Goal: Information Seeking & Learning: Learn about a topic

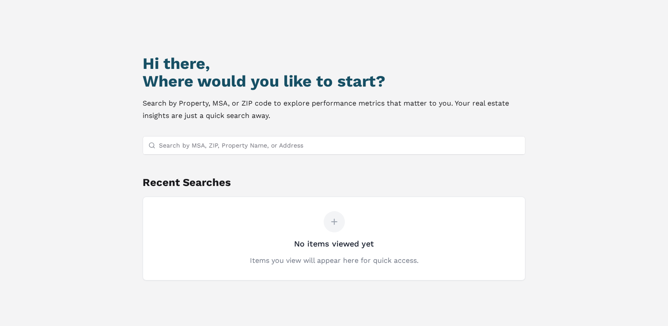
scroll to position [41, 0]
click at [250, 142] on input "Search by MSA, ZIP, Property Name, or Address" at bounding box center [339, 145] width 360 height 18
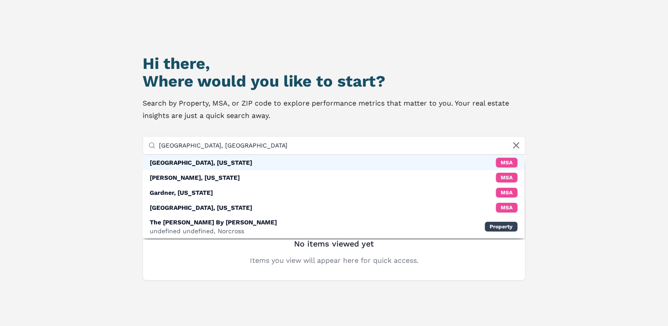
type input "[GEOGRAPHIC_DATA], [GEOGRAPHIC_DATA]"
click at [218, 163] on div "[GEOGRAPHIC_DATA], [US_STATE] MSA" at bounding box center [334, 162] width 382 height 15
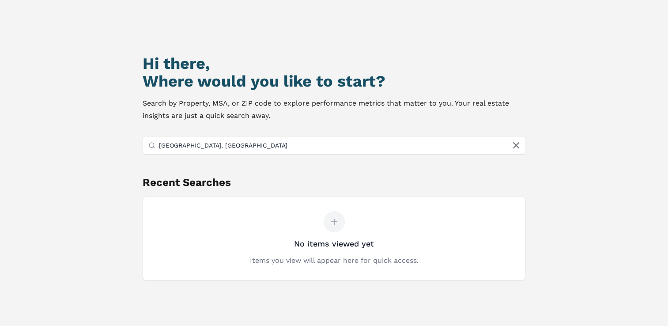
scroll to position [5, 0]
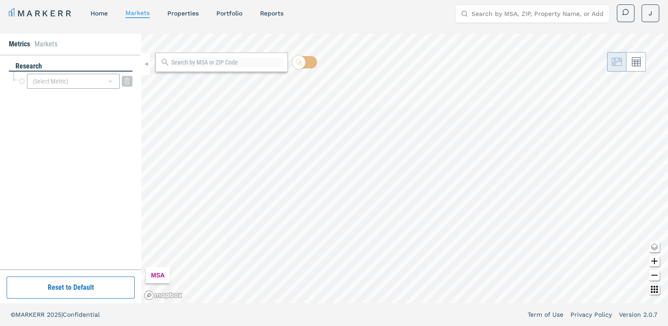
click at [114, 84] on div "(Select Metric)" at bounding box center [73, 81] width 93 height 15
click at [494, 17] on input "Search by MSA, ZIP, Property Name, or Address" at bounding box center [537, 14] width 132 height 18
click at [75, 81] on div "(Select Metric)" at bounding box center [73, 81] width 93 height 15
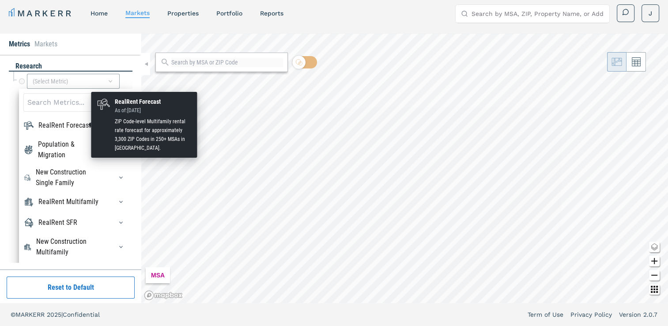
click at [83, 124] on div "RealRent Forecast" at bounding box center [64, 125] width 53 height 11
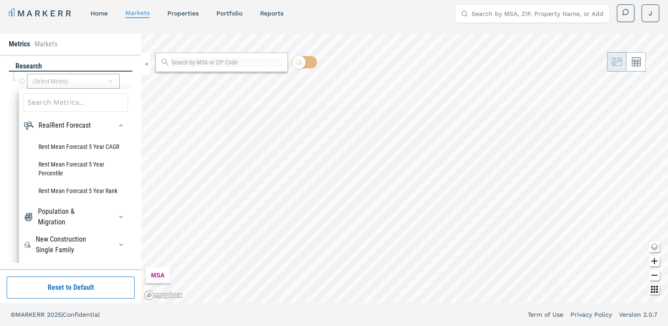
click at [56, 103] on input at bounding box center [75, 102] width 105 height 19
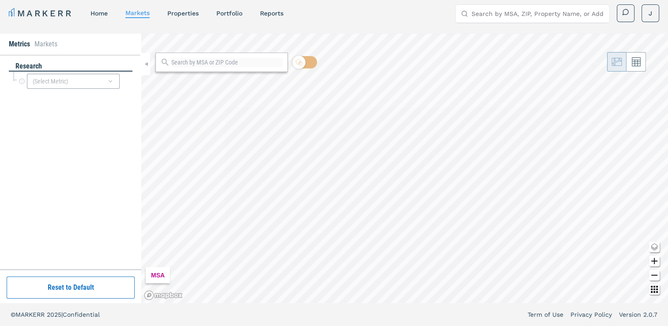
click at [166, 61] on icon at bounding box center [165, 62] width 10 height 10
click at [559, 20] on input "Search by MSA, ZIP, Property Name, or Address" at bounding box center [537, 14] width 132 height 18
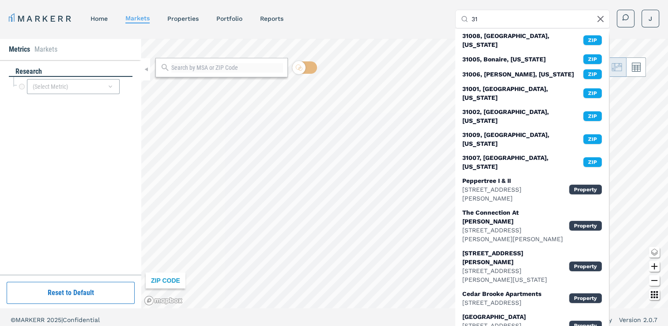
type input "3"
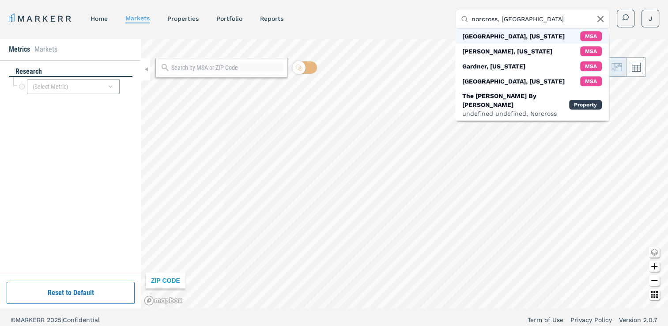
type input "norcross, [GEOGRAPHIC_DATA]"
click at [501, 37] on div "[GEOGRAPHIC_DATA], [US_STATE]" at bounding box center [513, 36] width 102 height 9
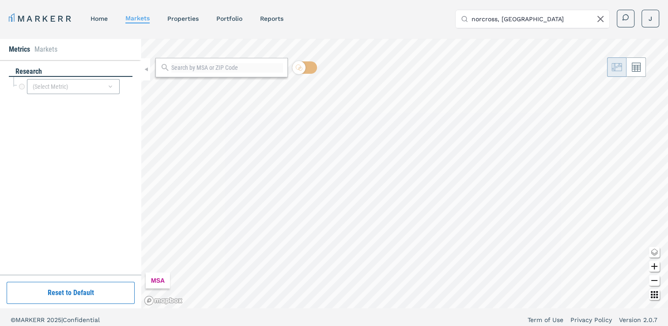
click at [519, 17] on input "norcross, [GEOGRAPHIC_DATA]" at bounding box center [537, 19] width 132 height 18
drag, startPoint x: 519, startPoint y: 17, endPoint x: 424, endPoint y: 3, distance: 96.0
click at [424, 2] on div "MARKERR home markets properties Portfolio reports Search by MSA, ZIP, Property …" at bounding box center [334, 17] width 668 height 35
click at [101, 19] on link "home" at bounding box center [98, 18] width 17 height 7
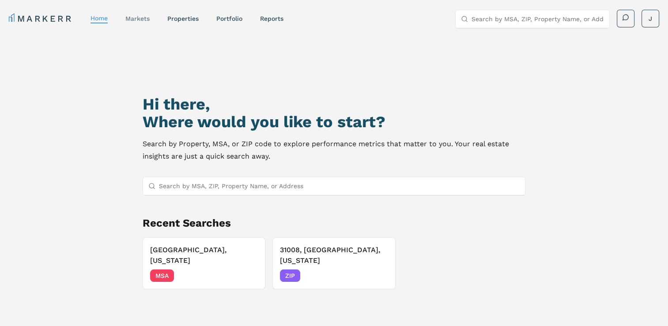
click at [146, 19] on link "markets" at bounding box center [137, 18] width 24 height 7
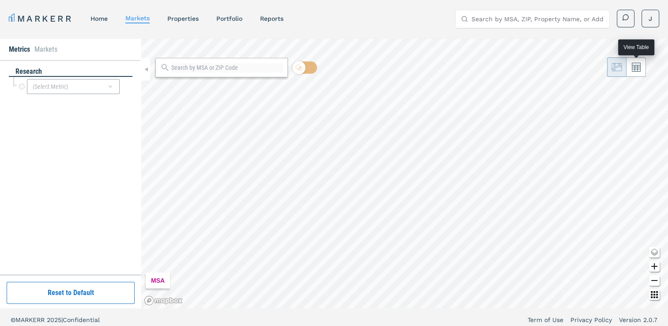
click at [638, 64] on icon at bounding box center [635, 67] width 9 height 9
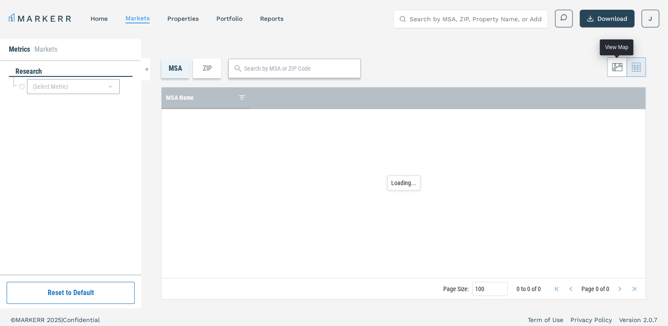
click at [618, 68] on icon at bounding box center [617, 67] width 11 height 11
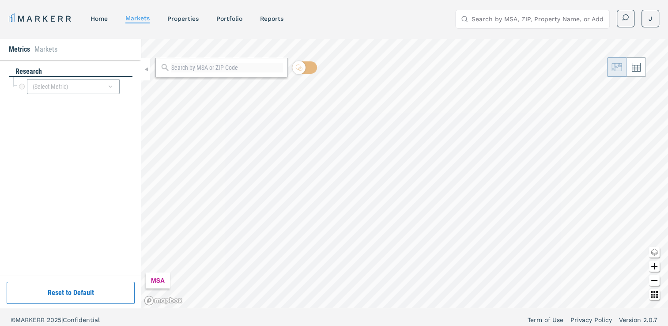
click at [144, 72] on div at bounding box center [145, 69] width 9 height 22
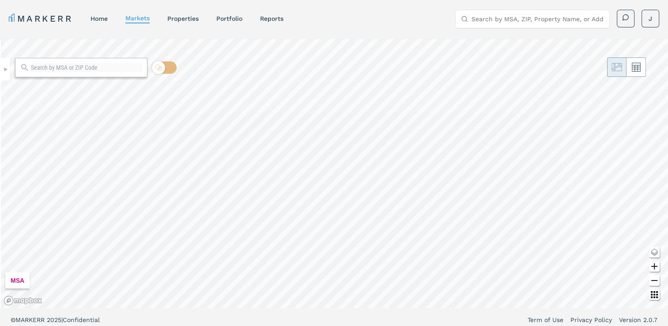
click at [501, 26] on input "Search by MSA, ZIP, Property Name, or Address" at bounding box center [537, 19] width 132 height 18
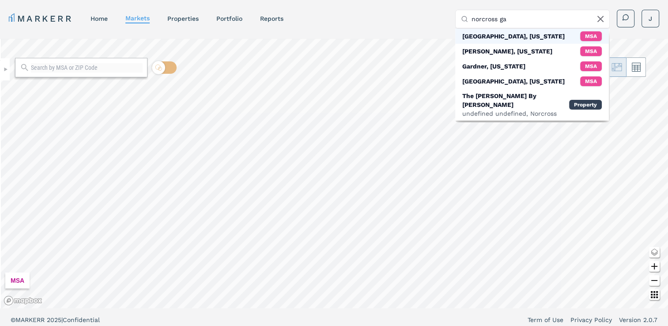
type input "norcross ga"
click at [508, 33] on div "[GEOGRAPHIC_DATA], [US_STATE]" at bounding box center [513, 36] width 102 height 9
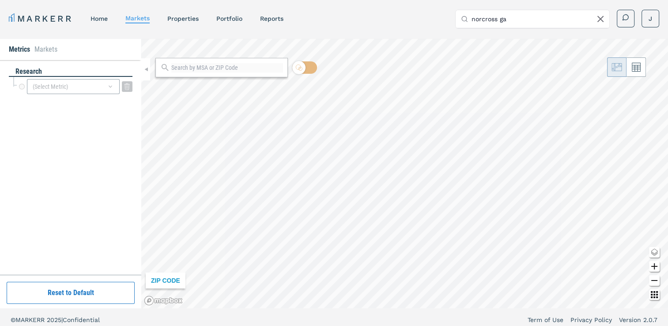
click at [115, 85] on div "(Select Metric)" at bounding box center [73, 86] width 93 height 15
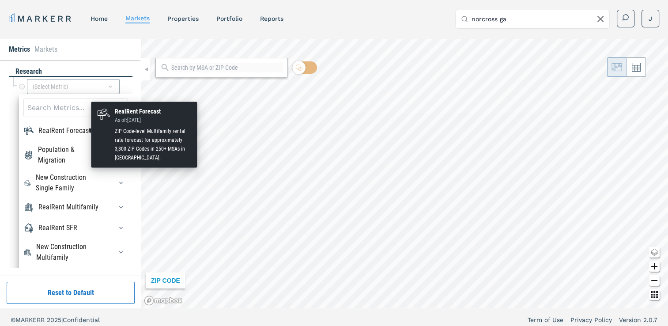
click at [76, 131] on div "RealRent Forecast" at bounding box center [64, 130] width 53 height 11
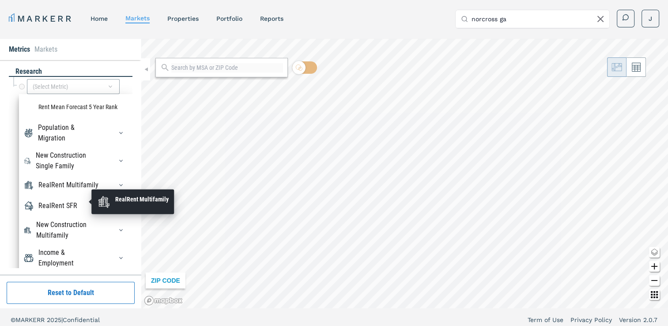
scroll to position [94, 0]
click at [62, 189] on div "RealRent Multifamily" at bounding box center [68, 184] width 60 height 11
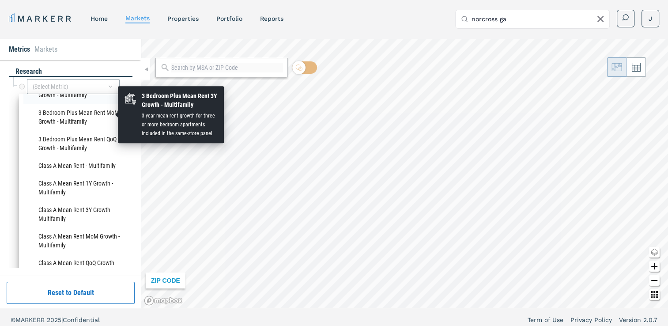
scroll to position [208, 0]
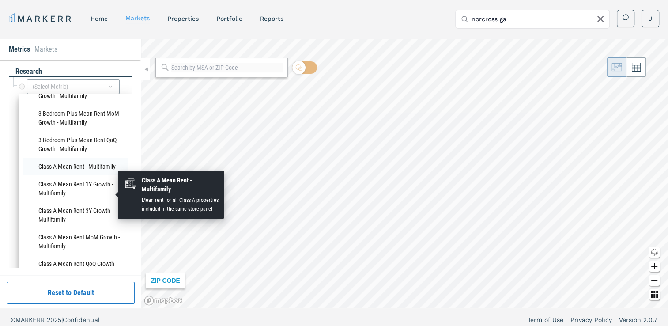
click at [64, 175] on li "Class A Mean Rent - Multifamily" at bounding box center [75, 167] width 105 height 18
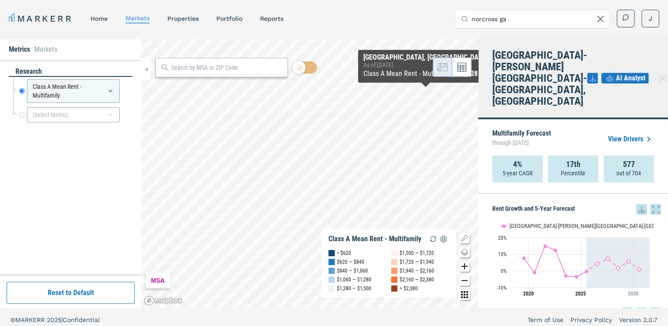
click at [515, 63] on h4 "[GEOGRAPHIC_DATA]-[PERSON_NAME][GEOGRAPHIC_DATA]-[GEOGRAPHIC_DATA], [GEOGRAPHIC…" at bounding box center [539, 77] width 95 height 57
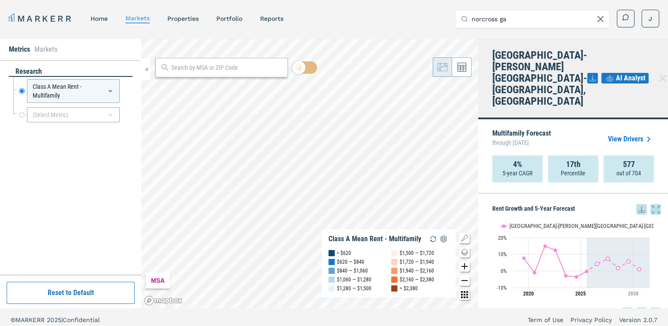
click at [464, 267] on icon "Zoom in map button" at bounding box center [464, 266] width 6 height 6
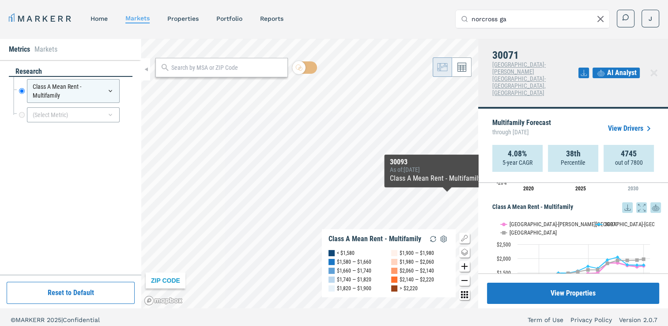
scroll to position [124, 0]
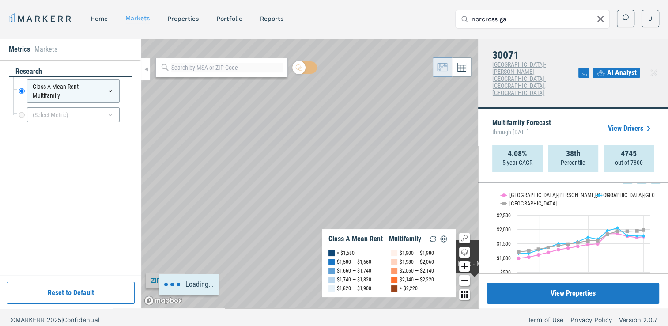
click at [464, 269] on icon "Zoom in map button" at bounding box center [464, 266] width 11 height 11
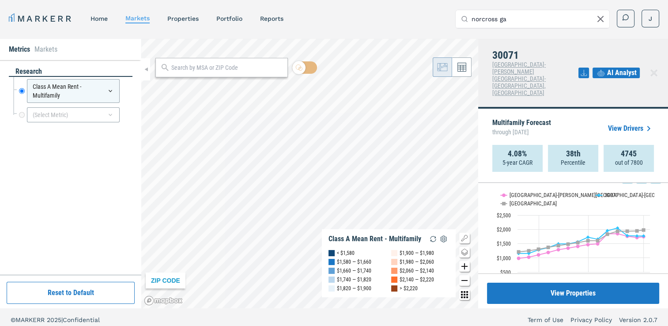
click at [464, 269] on icon "Zoom in map button" at bounding box center [464, 266] width 6 height 6
click at [115, 94] on div "Class A Mean Rent - Multifamily" at bounding box center [73, 91] width 93 height 24
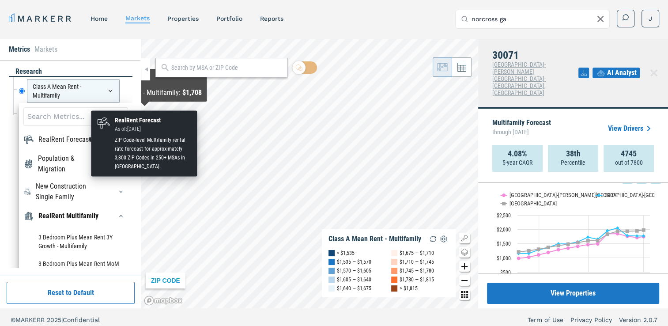
click at [81, 140] on div "RealRent Forecast" at bounding box center [64, 139] width 53 height 11
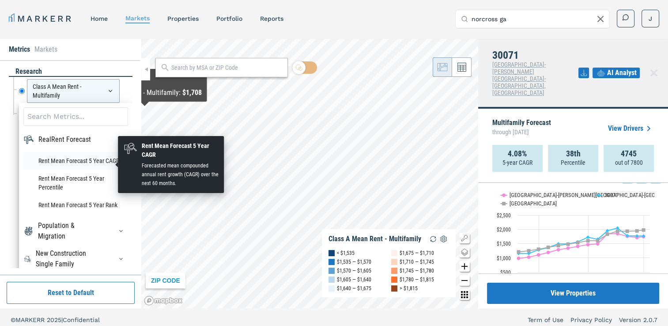
click at [65, 161] on li "Rent Mean Forecast 5 Year CAGR" at bounding box center [75, 161] width 105 height 18
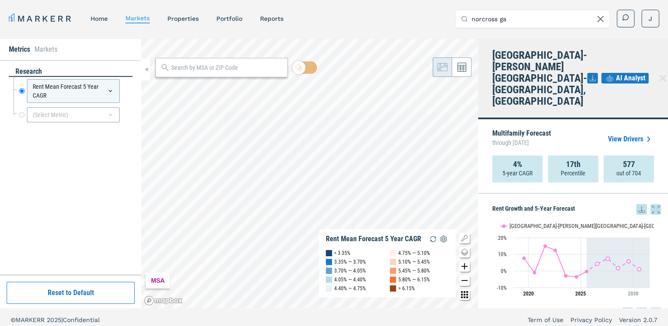
click at [466, 266] on icon "Zoom in map button" at bounding box center [464, 266] width 6 height 6
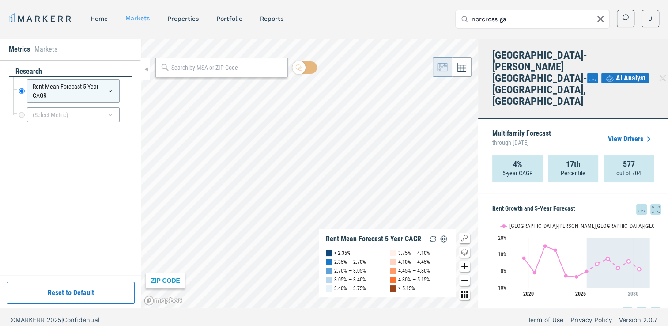
click at [466, 266] on icon "Zoom in map button" at bounding box center [464, 266] width 6 height 6
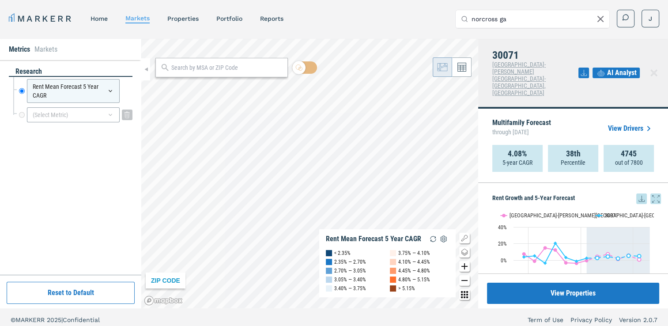
click at [114, 117] on div "(Select Metric)" at bounding box center [73, 114] width 93 height 15
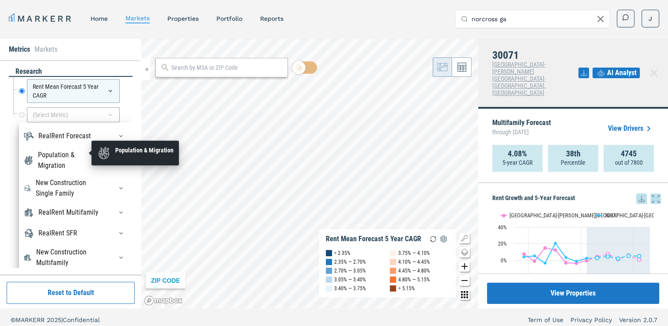
scroll to position [30, 0]
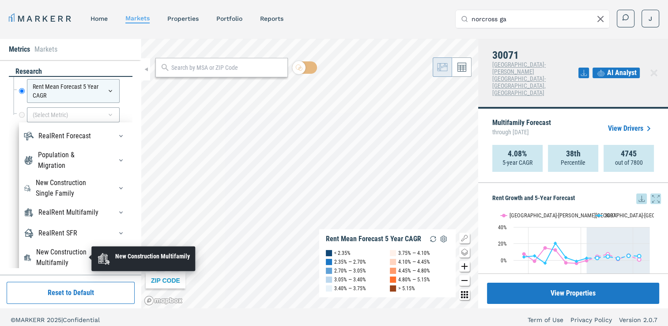
click at [52, 256] on div "New Construction Multifamily" at bounding box center [68, 257] width 65 height 21
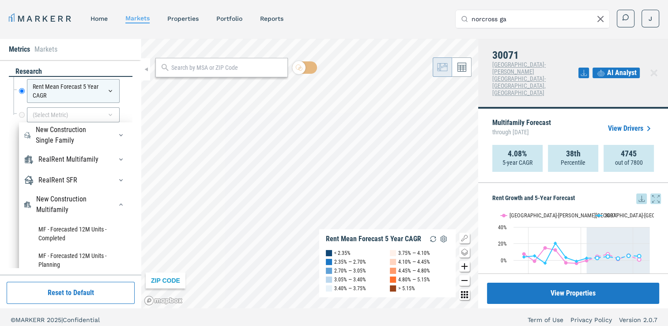
scroll to position [0, 0]
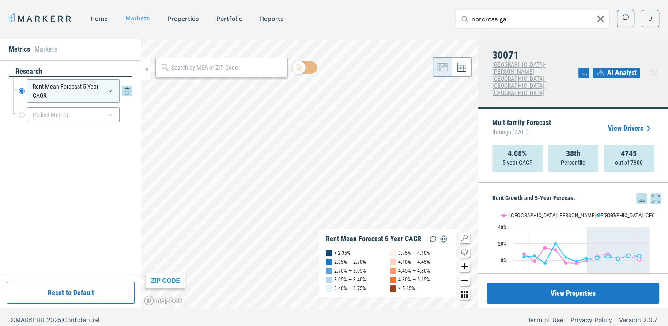
click at [101, 88] on div "Rent Mean Forecast 5 Year CAGR" at bounding box center [73, 91] width 93 height 24
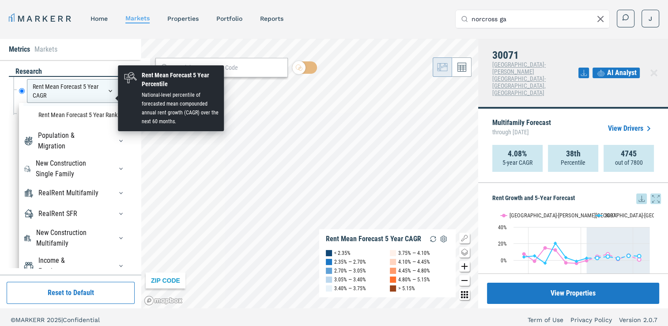
scroll to position [99, 0]
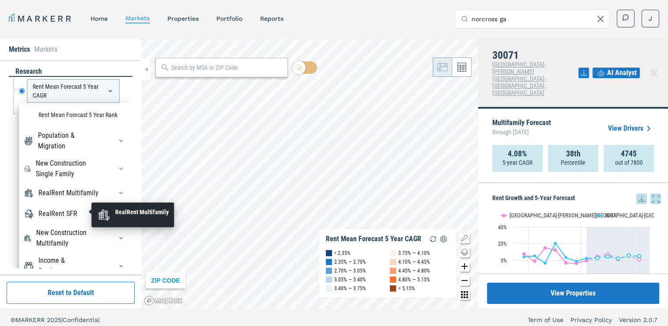
click at [58, 198] on div "RealRent Multifamily" at bounding box center [68, 193] width 60 height 11
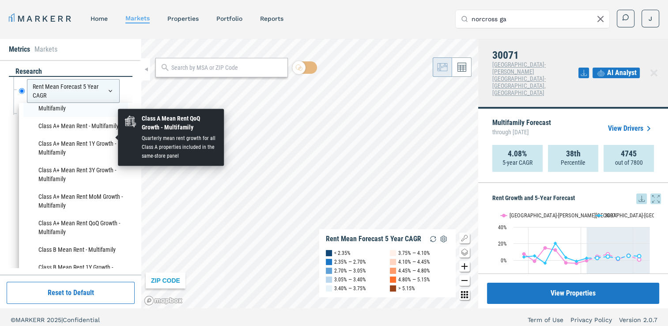
scroll to position [388, 0]
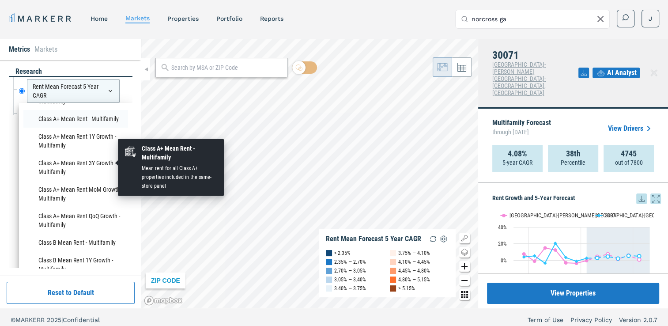
click at [60, 128] on li "Class A+ Mean Rent - Multifamily" at bounding box center [75, 119] width 105 height 18
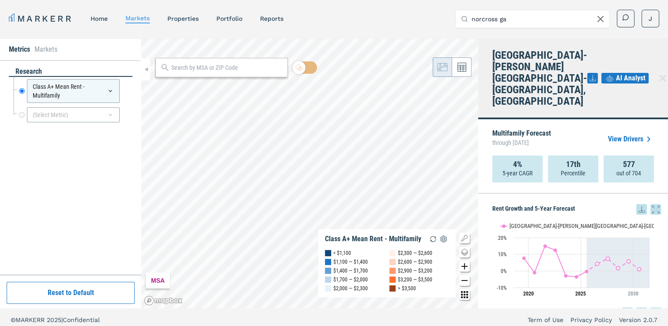
click at [461, 262] on icon "Zoom in map button" at bounding box center [464, 266] width 11 height 11
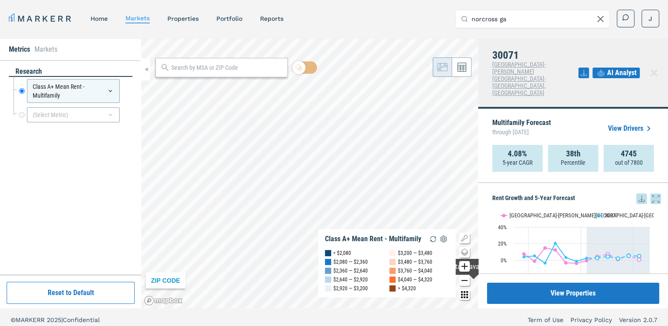
click at [464, 267] on icon "Zoom in map button" at bounding box center [464, 266] width 6 height 6
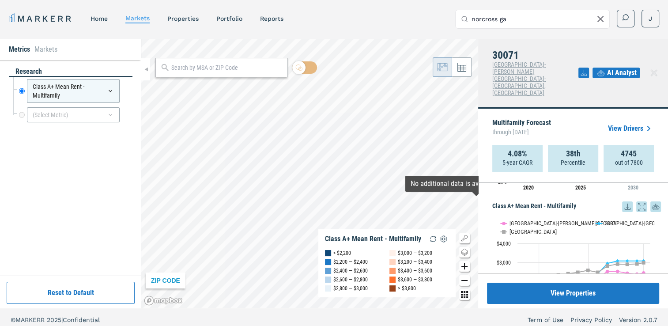
scroll to position [126, 0]
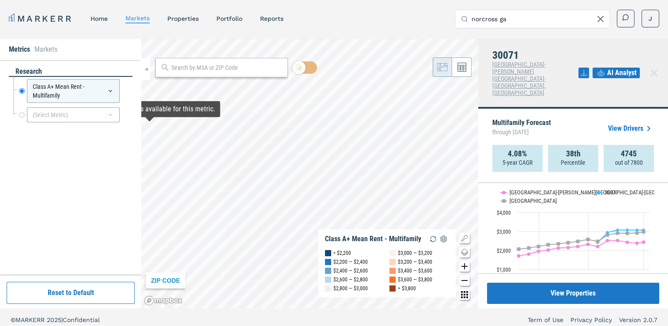
click at [54, 52] on li "Markets" at bounding box center [45, 49] width 23 height 11
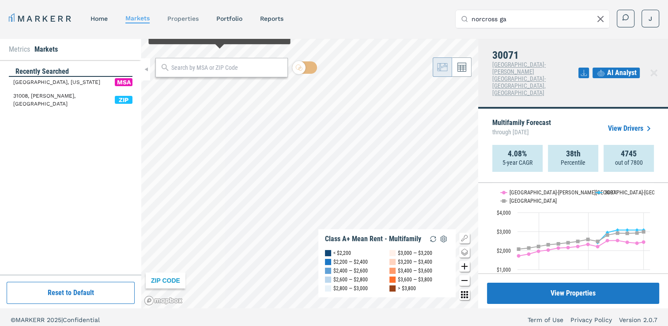
click at [192, 17] on link "properties" at bounding box center [182, 18] width 31 height 7
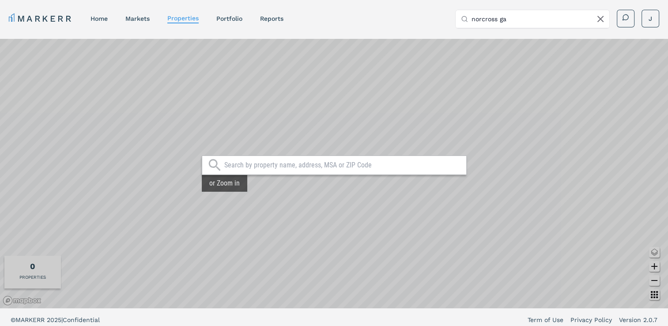
click at [258, 165] on input "text" at bounding box center [342, 165] width 237 height 9
click at [129, 18] on link "markets" at bounding box center [137, 18] width 24 height 7
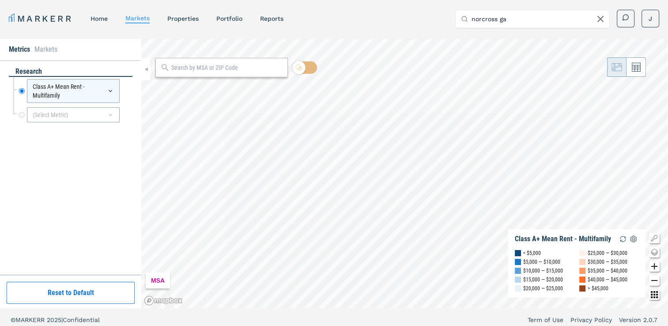
click at [653, 266] on icon "Zoom in map button" at bounding box center [654, 266] width 6 height 6
click at [113, 0] on html "MARKERR home markets properties Portfolio reports Search by MSA, ZIP, Property …" at bounding box center [334, 165] width 668 height 331
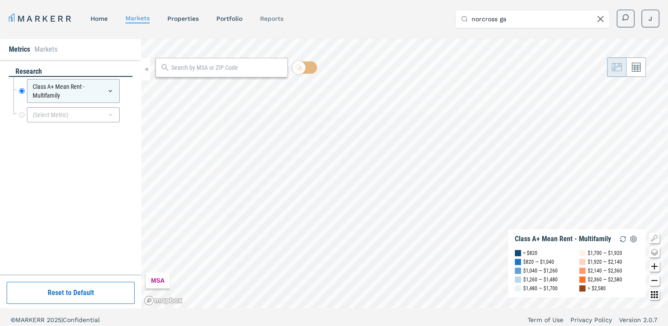
click at [280, 23] on div "MARKERR home markets properties Portfolio reports Search by MSA, ZIP, Property …" at bounding box center [334, 165] width 668 height 331
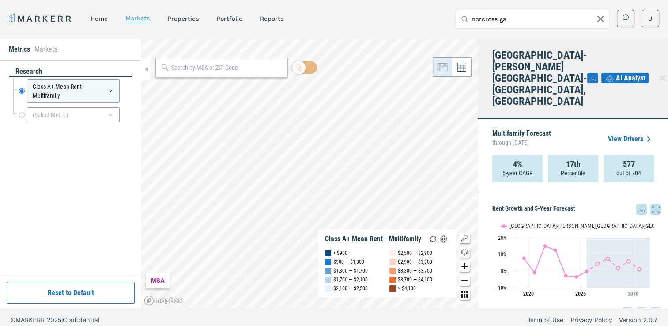
click at [466, 263] on icon "Zoom in map button" at bounding box center [464, 266] width 11 height 11
click at [461, 264] on icon "Zoom in map button" at bounding box center [464, 266] width 11 height 11
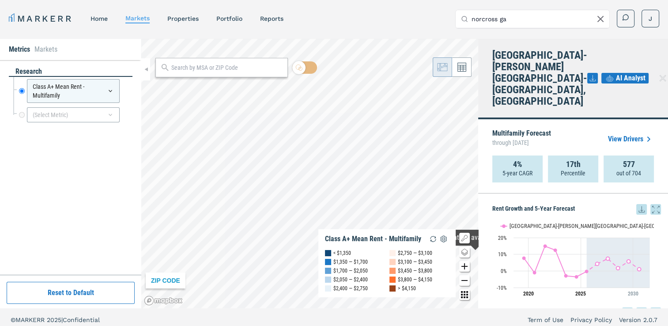
click at [463, 266] on icon "Zoom in map button" at bounding box center [464, 266] width 6 height 6
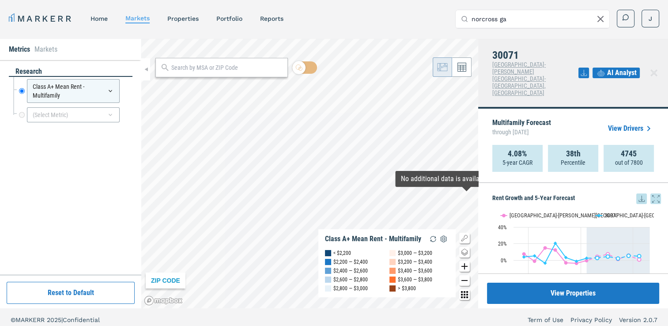
click at [616, 68] on span "AI Analyst" at bounding box center [622, 73] width 30 height 11
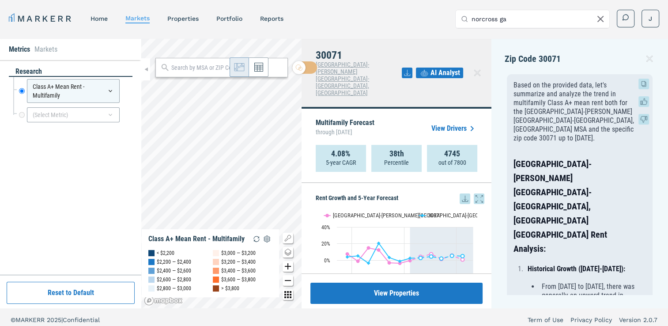
drag, startPoint x: 536, startPoint y: 88, endPoint x: 527, endPoint y: 102, distance: 16.6
click at [552, 102] on p "Based on the provided data, let's summarize and analyze the trend in multifamil…" at bounding box center [573, 112] width 121 height 62
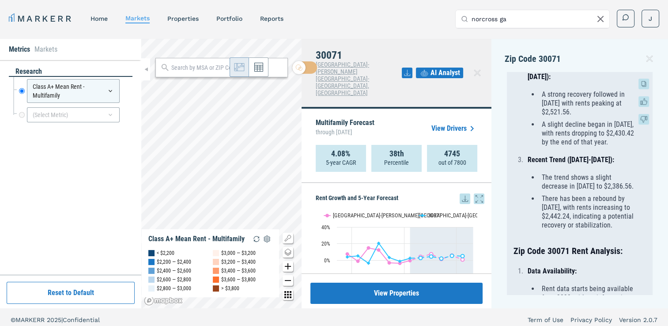
scroll to position [311, 0]
drag, startPoint x: 559, startPoint y: 135, endPoint x: 594, endPoint y: 167, distance: 47.8
click at [594, 194] on li "There has been a rebound by [DATE], with rents increasing to $2,442.24, indicat…" at bounding box center [587, 211] width 96 height 35
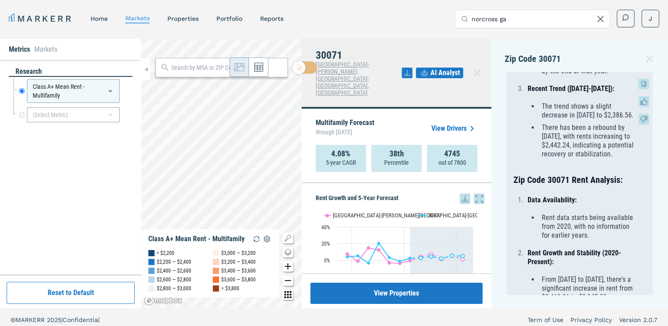
scroll to position [381, 0]
drag, startPoint x: 555, startPoint y: 219, endPoint x: 618, endPoint y: 234, distance: 64.0
click at [618, 275] on li "From [DATE] to [DATE], there's a significant increase in rent from $2,418.01 to…" at bounding box center [587, 288] width 96 height 26
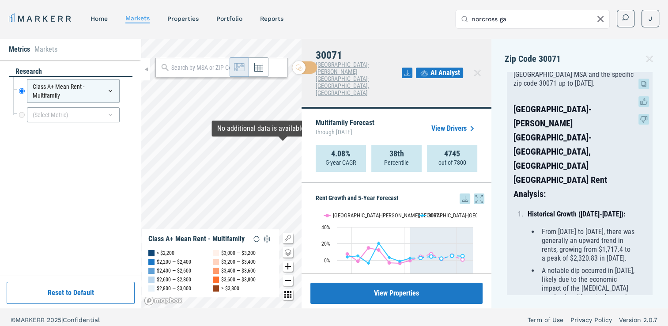
scroll to position [0, 0]
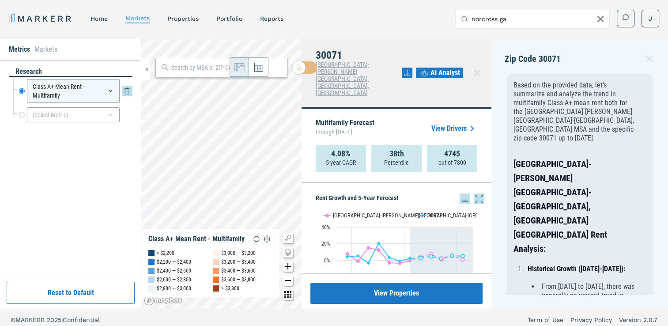
click at [109, 90] on icon at bounding box center [110, 90] width 7 height 7
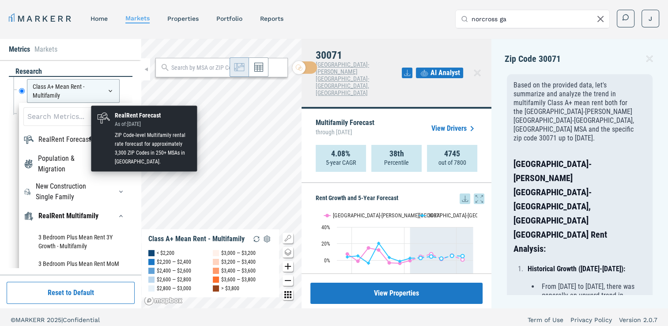
click at [51, 137] on div "RealRent Forecast" at bounding box center [64, 139] width 53 height 11
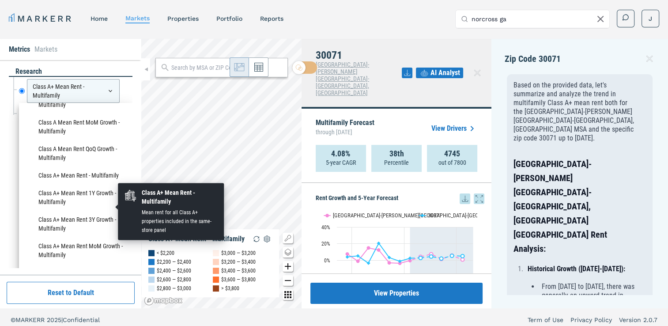
scroll to position [369, 0]
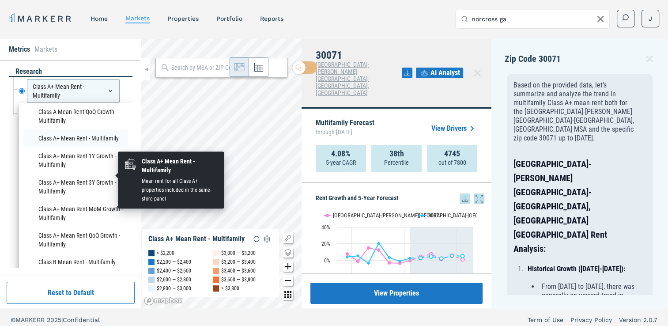
click at [57, 147] on li "Class A+ Mean Rent - Multifamily" at bounding box center [75, 138] width 105 height 18
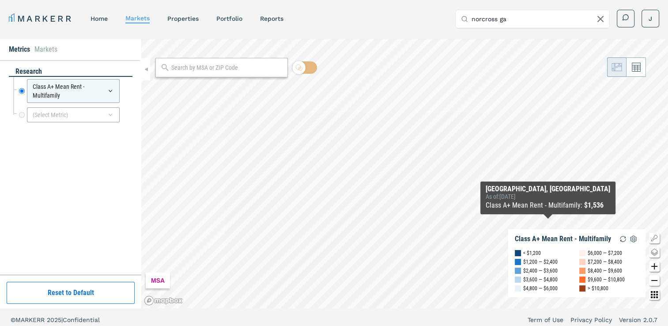
click at [654, 266] on icon "Zoom in map button" at bounding box center [654, 266] width 6 height 6
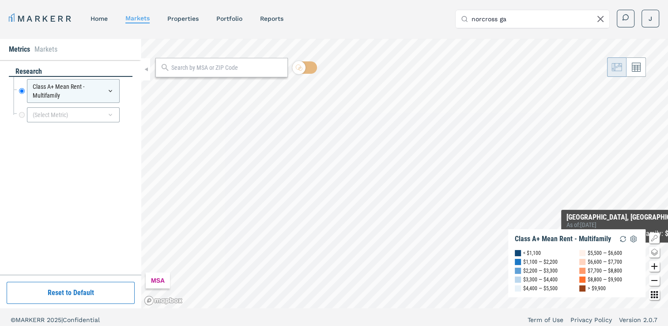
click at [654, 266] on icon "Zoom in map button" at bounding box center [654, 266] width 6 height 6
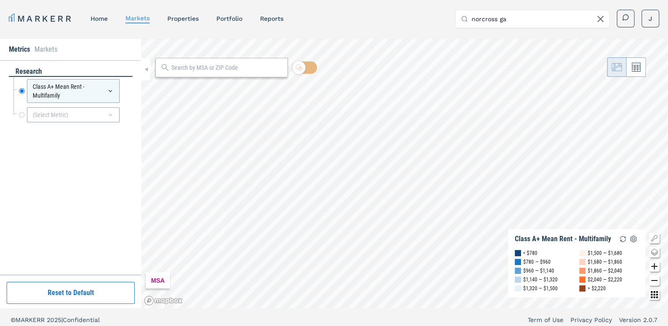
click at [175, 0] on html "MARKERR home markets properties Portfolio reports Search by MSA, ZIP, Property …" at bounding box center [334, 165] width 668 height 331
click at [275, 26] on div "MARKERR home markets properties Portfolio reports Search by MSA, ZIP, Property …" at bounding box center [334, 165] width 668 height 331
click at [654, 264] on icon "Zoom in map button" at bounding box center [654, 266] width 11 height 11
click at [652, 264] on icon "Zoom in map button" at bounding box center [654, 266] width 11 height 11
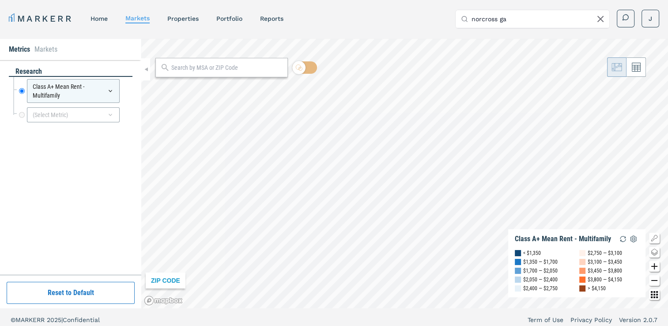
click at [652, 264] on icon "Zoom in map button" at bounding box center [654, 266] width 11 height 11
click at [508, 325] on html "MARKERR home markets properties Portfolio reports Search by MSA, ZIP, Property …" at bounding box center [334, 165] width 668 height 331
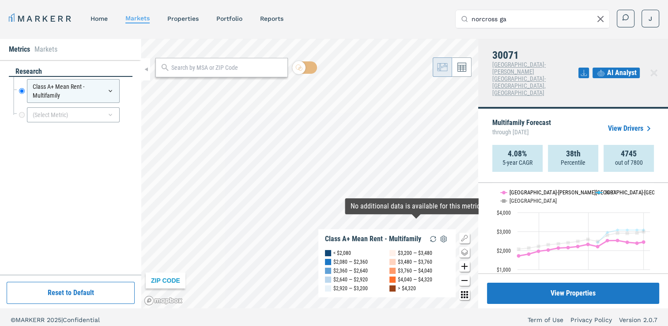
scroll to position [0, 0]
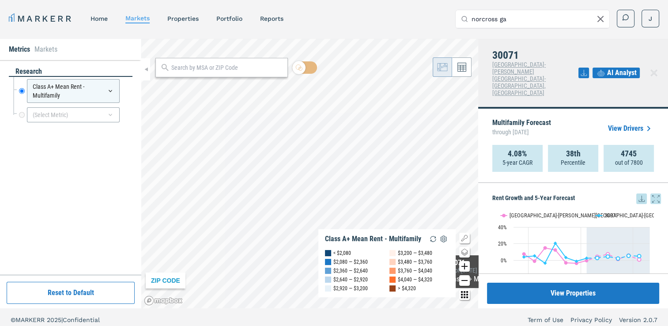
click at [582, 325] on html "MARKERR home markets properties Portfolio reports Search by MSA, ZIP, Property …" at bounding box center [334, 165] width 668 height 331
click at [120, 0] on html "MARKERR home markets properties Portfolio reports Search by MSA, ZIP, Property …" at bounding box center [334, 165] width 668 height 331
click at [125, 6] on div "MARKERR home markets properties Portfolio reports Search by MSA, ZIP, Property …" at bounding box center [334, 165] width 668 height 331
click at [135, 4] on div "MARKERR home markets properties Portfolio reports Search by MSA, ZIP, Property …" at bounding box center [334, 165] width 668 height 331
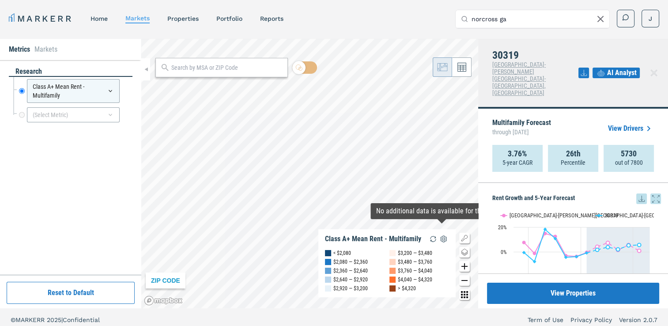
click at [464, 263] on icon "Zoom in map button" at bounding box center [464, 266] width 6 height 6
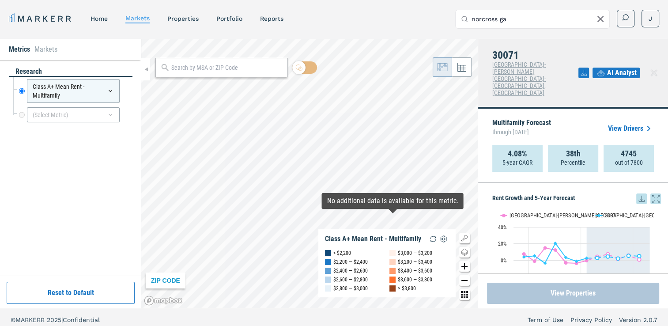
click at [541, 291] on button "View Properties" at bounding box center [573, 292] width 172 height 21
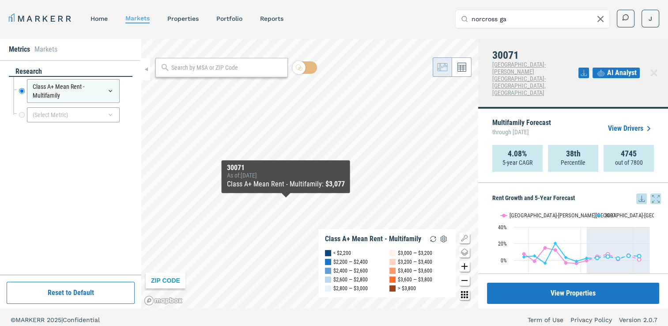
click at [295, 179] on div "Class A+ Mean Rent - Multifamily : $3,077" at bounding box center [286, 184] width 118 height 11
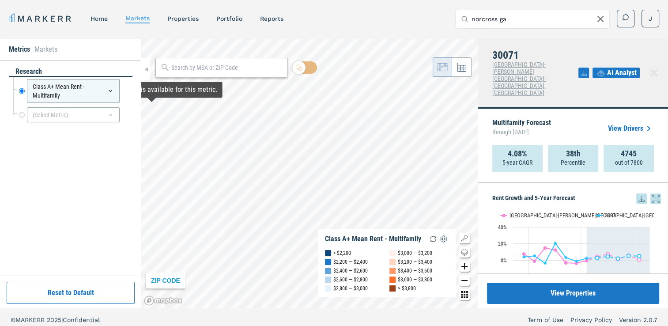
click at [15, 53] on li "Metrics" at bounding box center [19, 49] width 21 height 11
click at [56, 53] on li "Markets" at bounding box center [45, 49] width 23 height 11
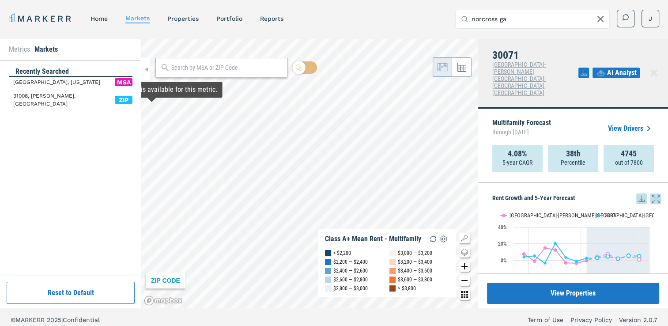
click at [25, 53] on li "Metrics" at bounding box center [19, 49] width 21 height 11
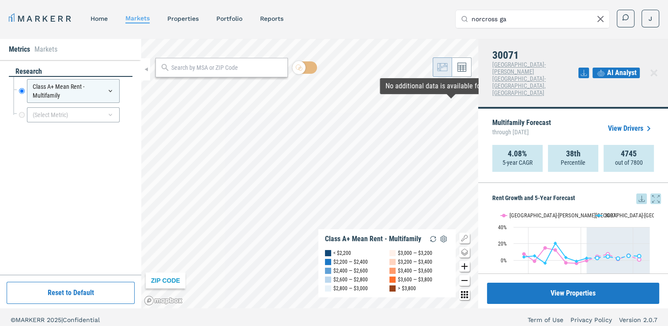
click at [613, 68] on span "AI Analyst" at bounding box center [622, 73] width 30 height 11
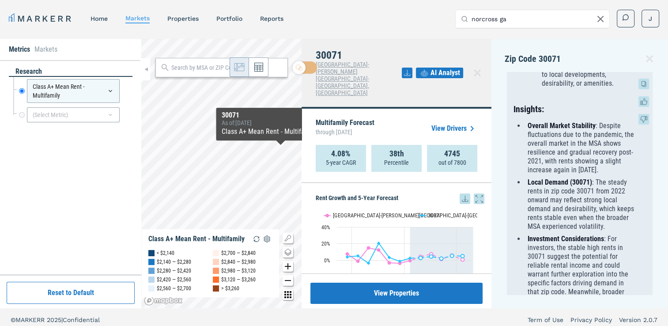
scroll to position [586, 0]
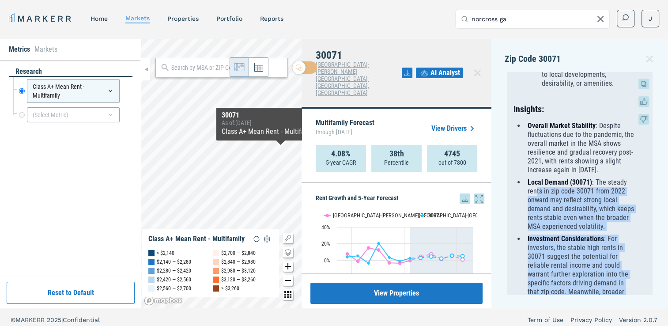
drag, startPoint x: 537, startPoint y: 123, endPoint x: 609, endPoint y: 262, distance: 156.9
click at [609, 262] on ul "Overall Market Stability : Despite fluctuations due to the pandemic, the overal…" at bounding box center [573, 226] width 121 height 210
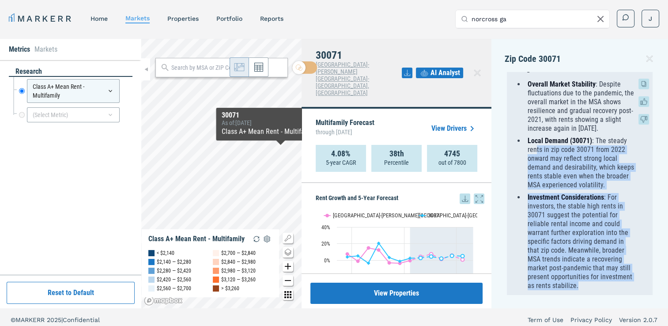
scroll to position [627, 0]
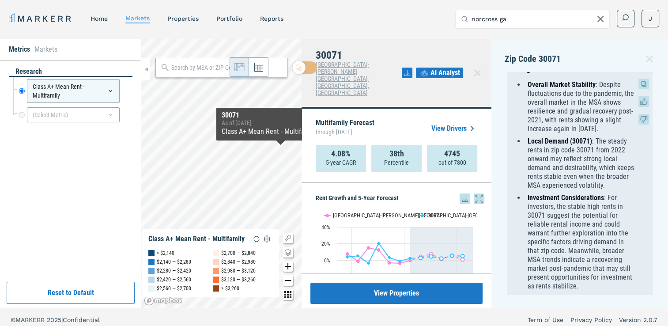
drag, startPoint x: 523, startPoint y: 237, endPoint x: 611, endPoint y: 255, distance: 89.2
click at [611, 299] on p "It would be advisable to further investigate factors influencing the rent chang…" at bounding box center [573, 325] width 121 height 53
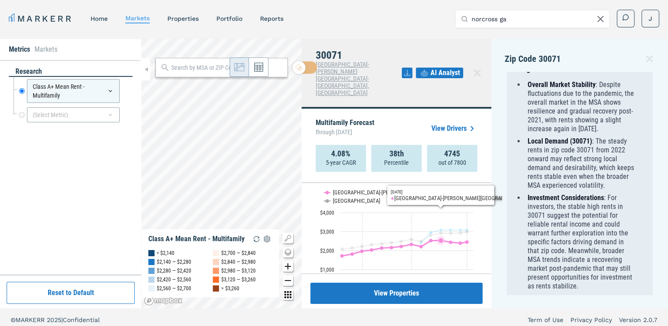
scroll to position [5, 0]
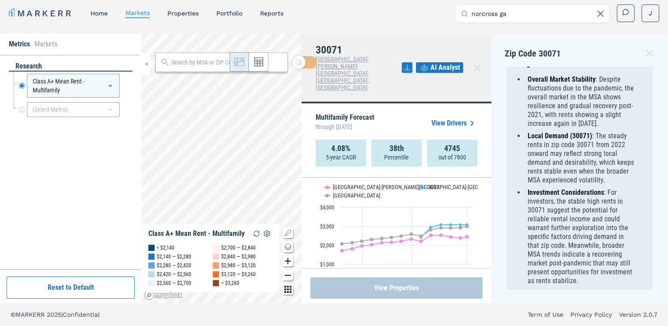
click at [411, 280] on button "View Properties" at bounding box center [396, 287] width 172 height 21
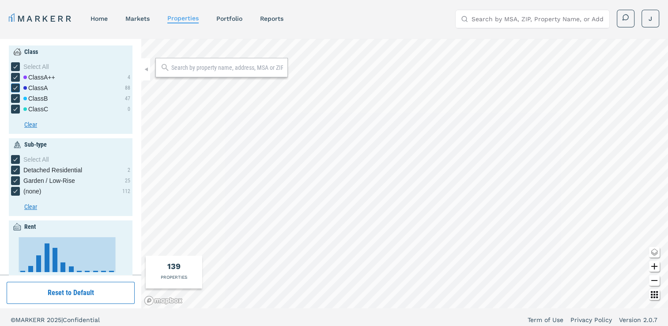
click at [39, 87] on div "Class A" at bounding box center [35, 87] width 24 height 9
click at [17, 87] on input "Class A" at bounding box center [14, 86] width 6 height 6
checkbox input "false"
click at [37, 97] on div "Class B" at bounding box center [35, 98] width 24 height 9
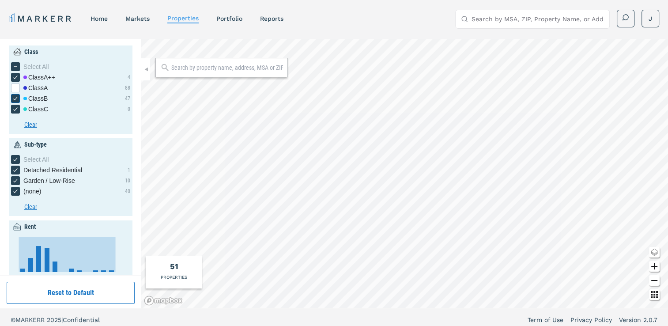
click at [17, 97] on input "Class B" at bounding box center [14, 97] width 6 height 6
click at [19, 97] on div "[object Object] checkbox input" at bounding box center [15, 98] width 9 height 9
click at [17, 97] on input "Class B" at bounding box center [14, 97] width 6 height 6
checkbox input "true"
click at [18, 87] on div "[object Object] checkbox input" at bounding box center [15, 87] width 9 height 9
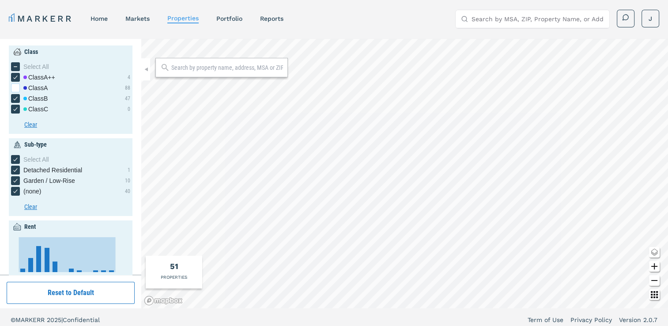
click at [17, 87] on input "Class A" at bounding box center [14, 86] width 6 height 6
checkbox input "true"
click at [655, 261] on icon "Zoom in map button" at bounding box center [654, 266] width 11 height 11
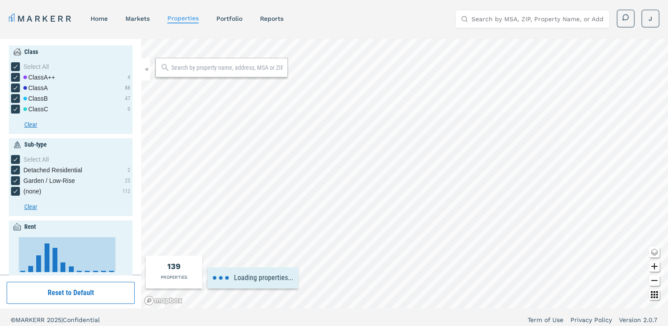
type input "1000"
type input "2200"
type input "1"
type input "3.5"
click at [655, 261] on icon "Zoom in map button" at bounding box center [654, 266] width 11 height 11
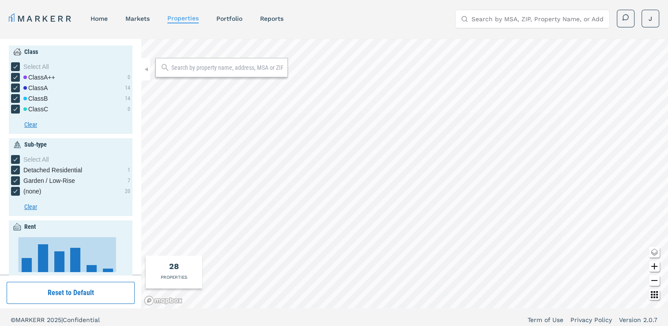
type input "2014"
type input "2022"
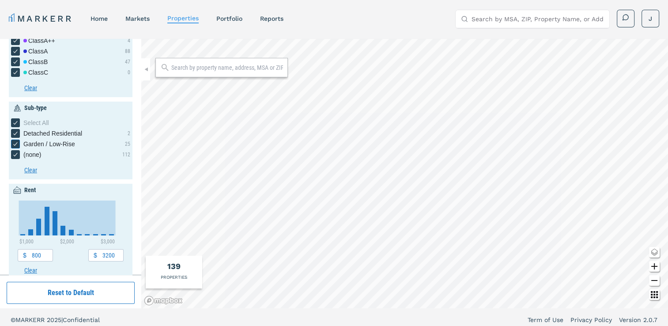
scroll to position [36, 0]
type input "1000"
type input "2200"
type input "0.5"
type input "3.5"
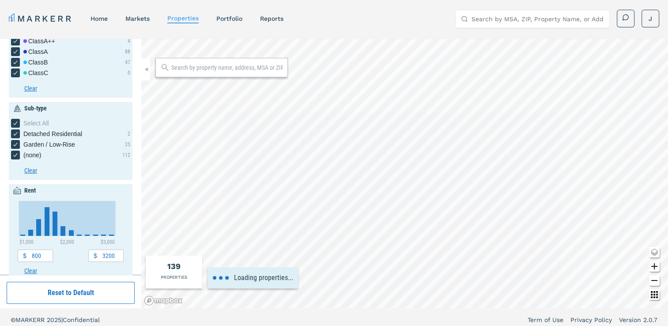
type input "1980"
type input "1"
type input "2010"
type input "2025"
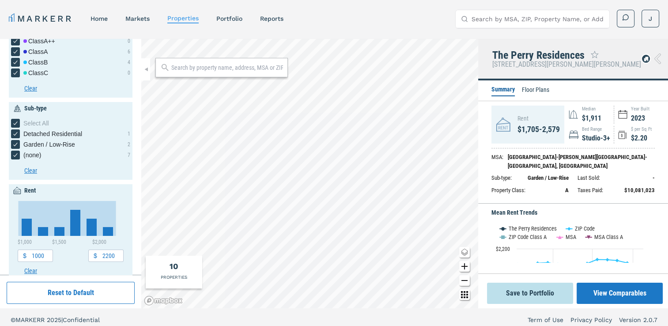
click at [637, 190] on div "MSA : Atlanta-Sandy Springs-Roswell, GA Sub-type : Garden / Low-Rise Last Sold …" at bounding box center [572, 173] width 163 height 50
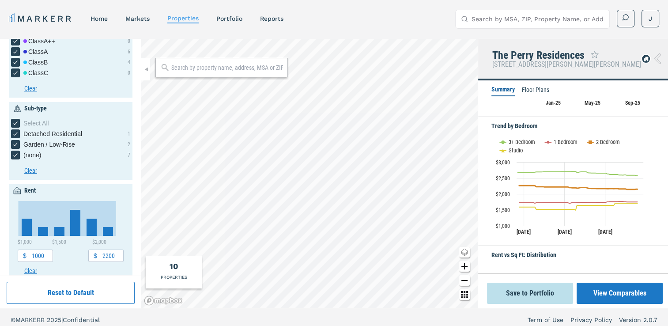
scroll to position [233, 0]
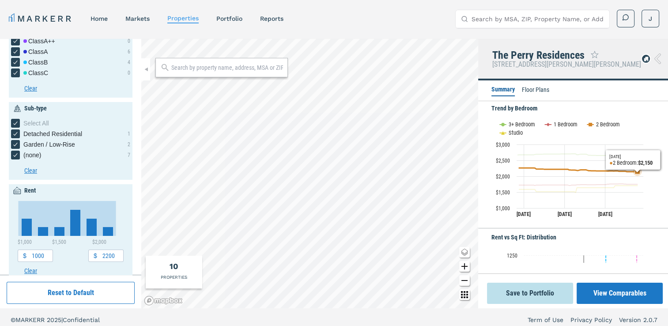
click at [640, 176] on icon "Interactive chart" at bounding box center [637, 171] width 9 height 9
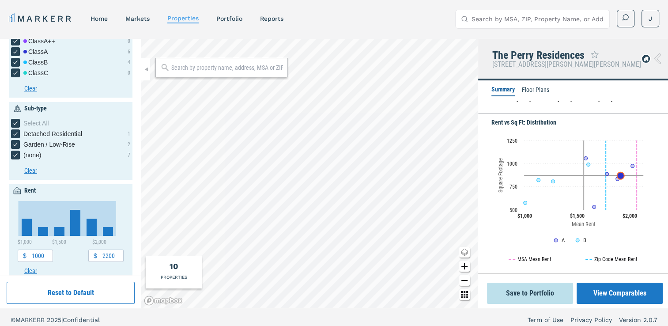
scroll to position [349, 0]
click at [14, 156] on icon "(none) checkbox input" at bounding box center [15, 155] width 4 height 4
click at [14, 156] on input "(none)" at bounding box center [14, 153] width 6 height 6
checkbox input "false"
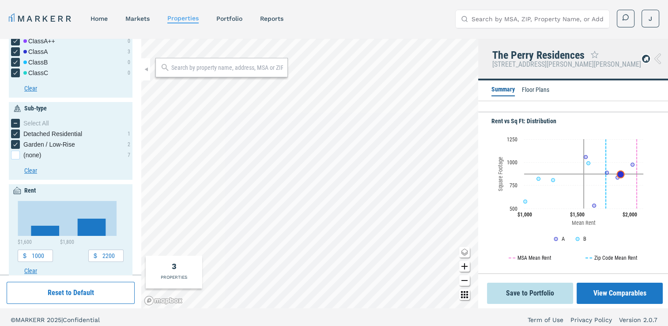
click at [14, 156] on div "(none) checkbox input" at bounding box center [15, 154] width 9 height 9
click at [14, 156] on input "(none)" at bounding box center [14, 153] width 6 height 6
checkbox input "true"
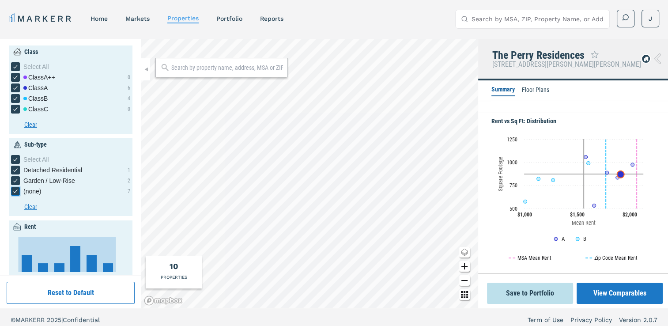
scroll to position [0, 0]
click at [16, 110] on icon "[object Object] checkbox input" at bounding box center [15, 108] width 7 height 7
click at [16, 110] on input "Class C" at bounding box center [14, 108] width 6 height 6
checkbox input "false"
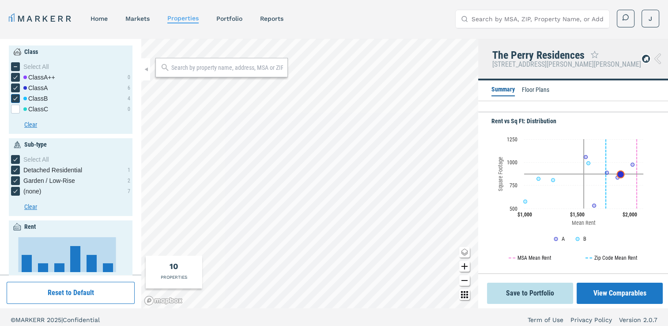
click at [18, 99] on icon "[object Object] checkbox input" at bounding box center [15, 98] width 7 height 7
click at [17, 99] on input "Class B" at bounding box center [14, 97] width 6 height 6
checkbox input "false"
click at [18, 87] on icon "[object Object] checkbox input" at bounding box center [15, 87] width 7 height 7
click at [17, 87] on input "Class A" at bounding box center [14, 86] width 6 height 6
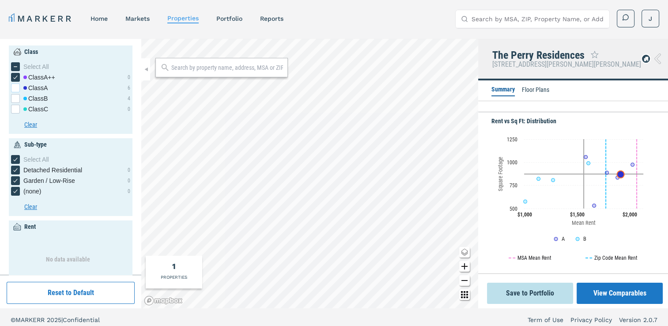
click at [13, 88] on div "[object Object] checkbox input" at bounding box center [15, 87] width 9 height 9
click at [13, 88] on input "Class A" at bounding box center [14, 86] width 6 height 6
checkbox input "true"
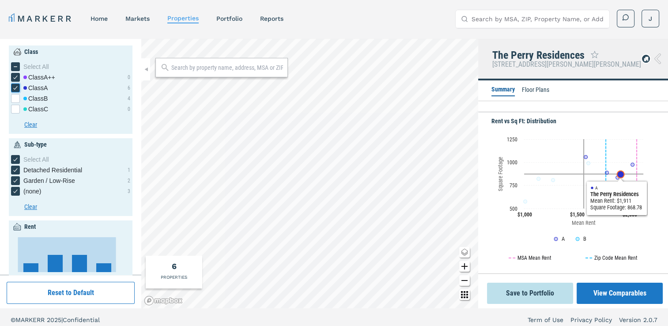
scroll to position [357, 0]
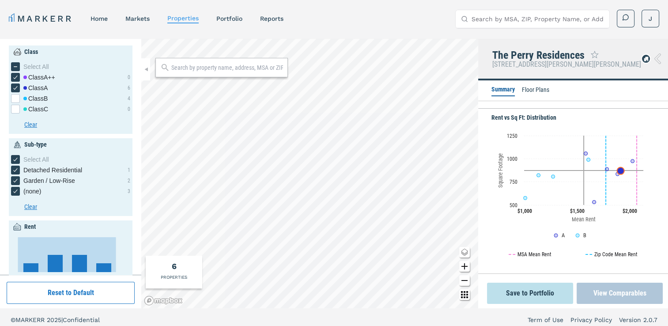
click at [630, 286] on button "View Comparables" at bounding box center [619, 292] width 86 height 21
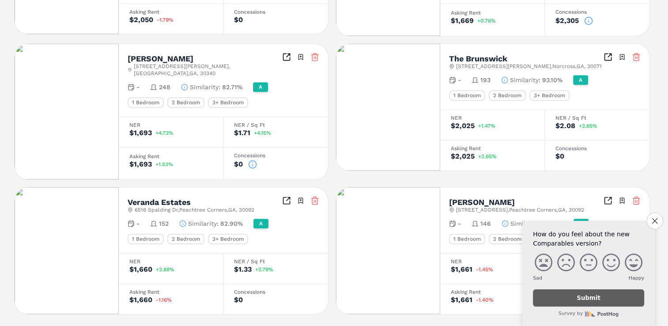
scroll to position [626, 0]
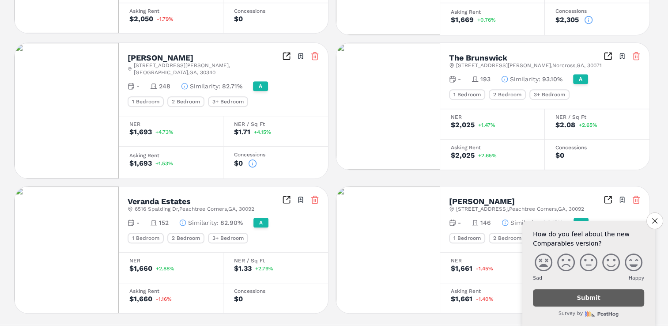
click at [473, 90] on div "1 Bedroom" at bounding box center [467, 94] width 36 height 11
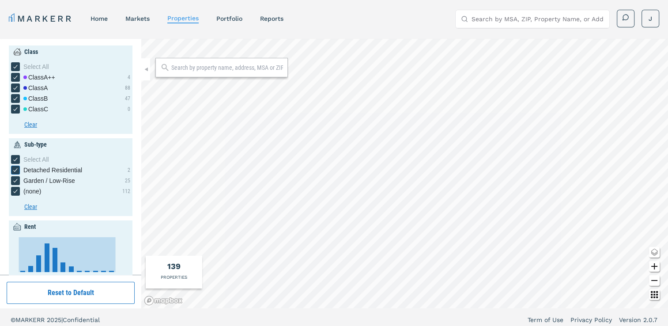
click at [13, 170] on icon "Detached Residential checkbox input" at bounding box center [15, 169] width 7 height 7
click at [13, 170] on input "Detached Residential" at bounding box center [14, 168] width 6 height 6
checkbox input "false"
click at [15, 182] on icon "Garden / Low-Rise checkbox input" at bounding box center [15, 180] width 7 height 7
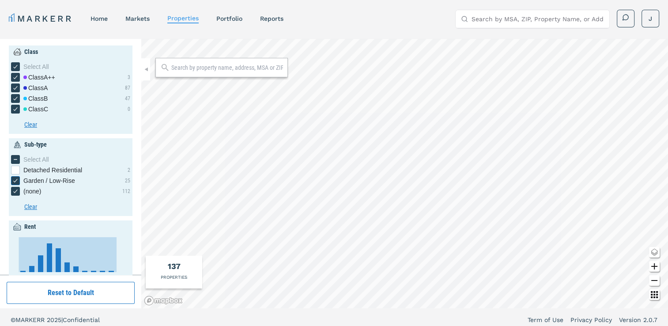
click at [15, 182] on input "Garden / Low-Rise" at bounding box center [14, 179] width 6 height 6
click at [16, 181] on div "Garden / Low-Rise checkbox input" at bounding box center [15, 180] width 9 height 9
click at [16, 181] on input "Garden / Low-Rise" at bounding box center [14, 179] width 6 height 6
checkbox input "true"
click at [655, 269] on icon "Zoom in map button" at bounding box center [654, 266] width 11 height 11
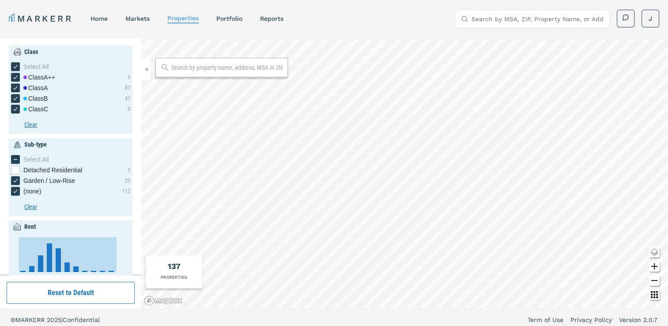
click at [655, 269] on icon "Zoom in map button" at bounding box center [654, 266] width 11 height 11
type input "1000"
type input "2200"
type input "0.5"
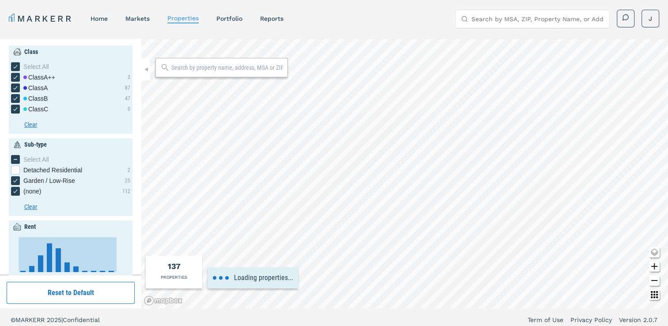
type input "3.5"
type input "1980"
type input "1"
type input "2014"
type input "2022"
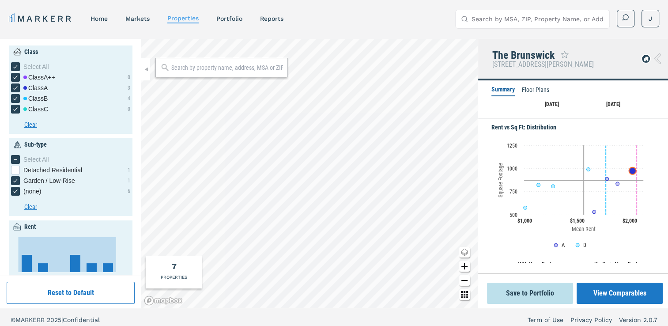
scroll to position [5, 0]
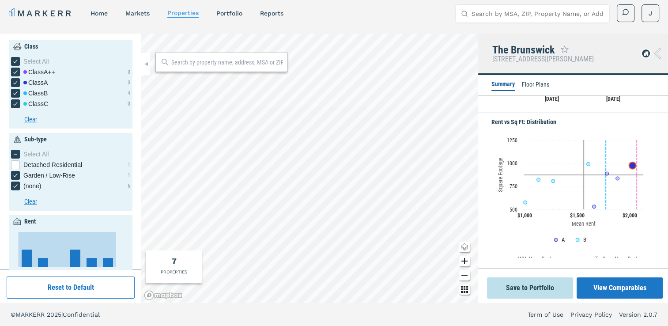
click at [537, 206] on rect "Interactive chart" at bounding box center [569, 190] width 156 height 110
click at [15, 101] on icon "[object Object] checkbox input" at bounding box center [15, 103] width 7 height 7
click at [15, 101] on input "Class C" at bounding box center [14, 102] width 6 height 6
checkbox input "false"
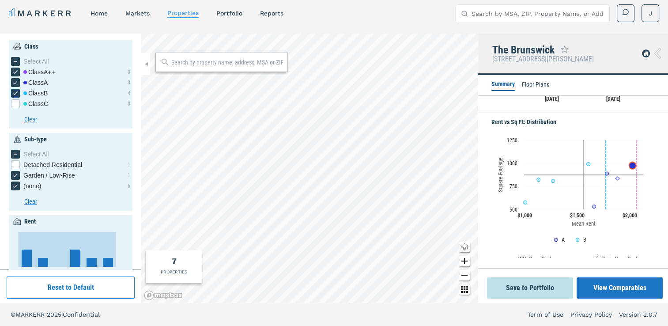
click at [18, 92] on icon "[object Object] checkbox input" at bounding box center [15, 93] width 7 height 7
click at [17, 92] on input "Class B" at bounding box center [14, 92] width 6 height 6
checkbox input "false"
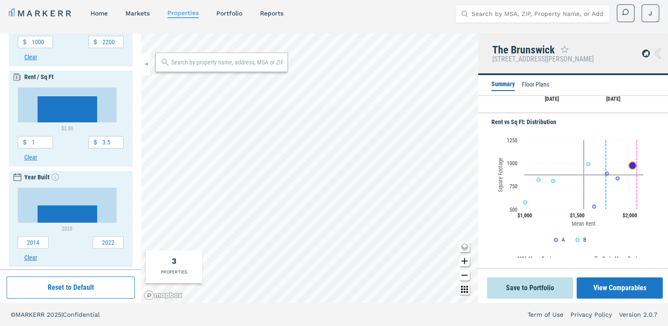
scroll to position [309, 0]
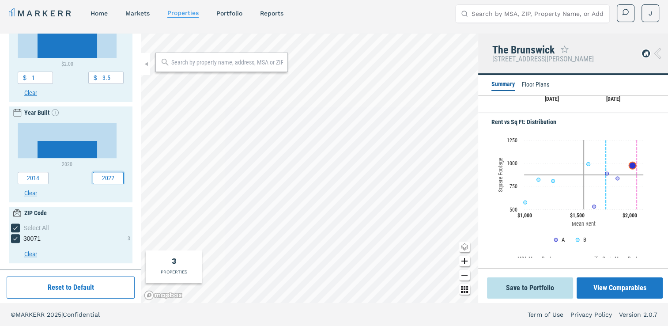
click at [104, 177] on input "2022" at bounding box center [108, 178] width 31 height 12
click at [13, 227] on icon "[object Object] checkbox input" at bounding box center [15, 227] width 7 height 7
click at [13, 227] on input "Select All" at bounding box center [14, 226] width 6 height 6
checkbox input "false"
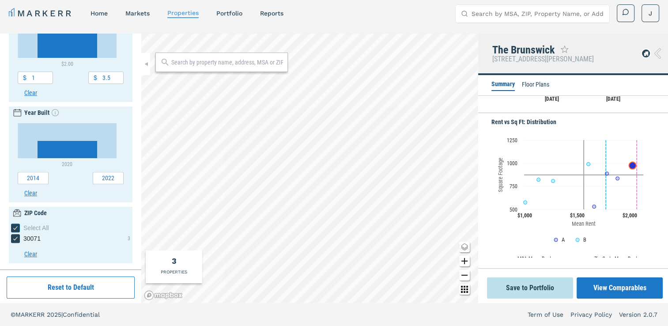
checkbox input "false"
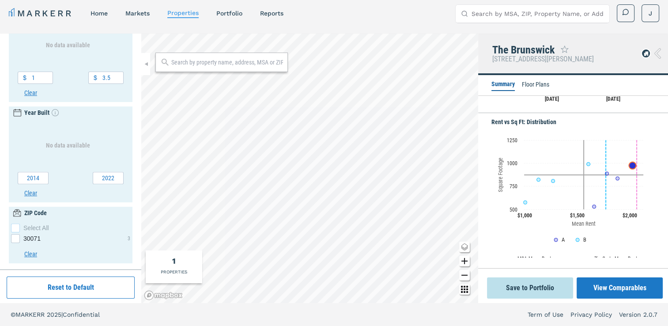
click at [13, 227] on div "[object Object] checkbox input" at bounding box center [15, 227] width 9 height 9
click at [13, 227] on input "Select All" at bounding box center [14, 226] width 6 height 6
checkbox input "true"
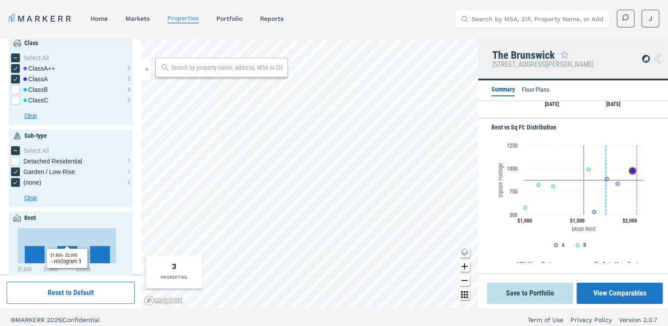
scroll to position [9, 0]
click at [18, 172] on icon "Garden / Low-Rise checkbox input" at bounding box center [15, 171] width 7 height 7
click at [17, 172] on input "Garden / Low-Rise" at bounding box center [14, 170] width 6 height 6
click at [18, 172] on div "Garden / Low-Rise checkbox input" at bounding box center [15, 171] width 9 height 9
click at [17, 172] on input "Garden / Low-Rise" at bounding box center [14, 170] width 6 height 6
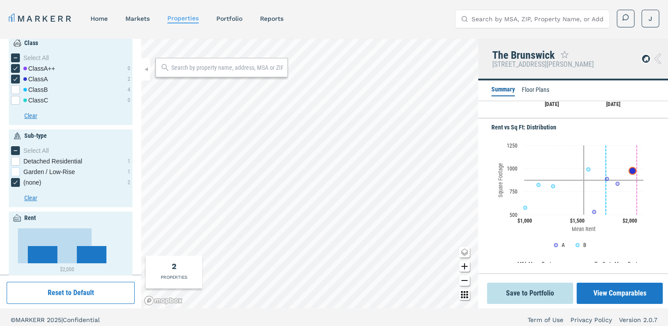
checkbox input "true"
click at [16, 180] on icon "(none) checkbox input" at bounding box center [15, 182] width 7 height 7
click at [16, 180] on input "(none)" at bounding box center [14, 181] width 6 height 6
checkbox input "false"
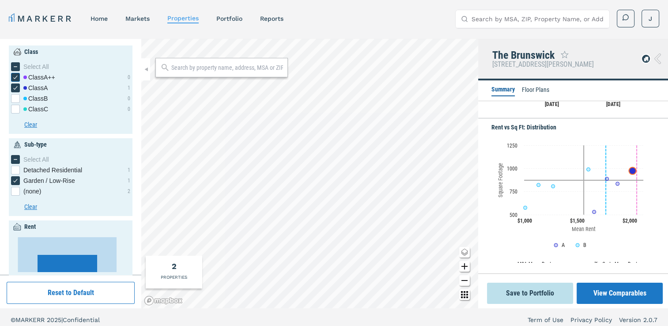
click at [19, 75] on icon "[object Object] checkbox input" at bounding box center [15, 77] width 7 height 7
click at [17, 75] on input "Class A++" at bounding box center [14, 76] width 6 height 6
click at [19, 75] on div "[object Object] checkbox input" at bounding box center [15, 77] width 9 height 9
click at [17, 75] on input "Class A++" at bounding box center [14, 76] width 6 height 6
checkbox input "true"
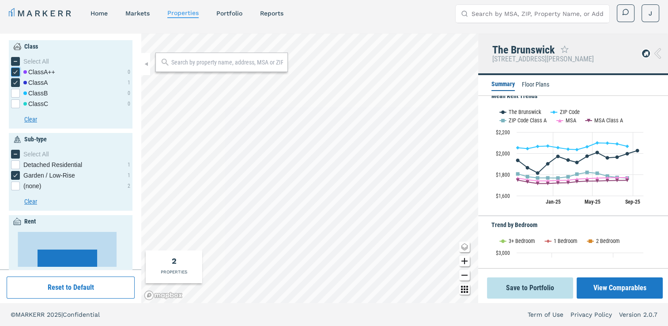
scroll to position [112, 0]
type input "800"
type input "2400"
type input "0.5"
type input "1970"
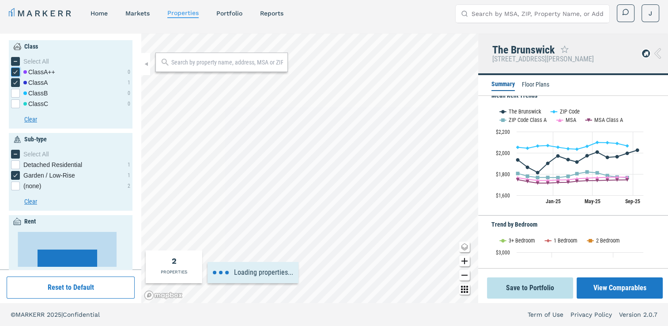
type input "2030"
checkbox input "false"
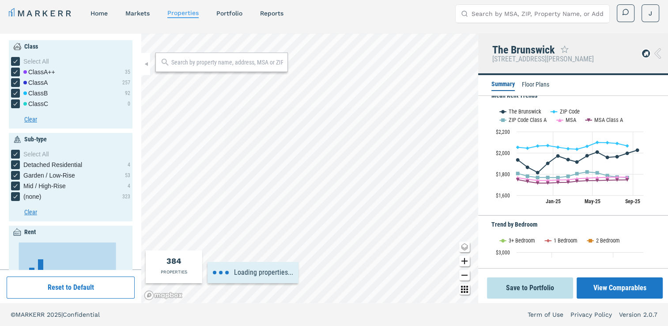
type input "800"
type input "3200"
type input "0.5"
type input "3.5"
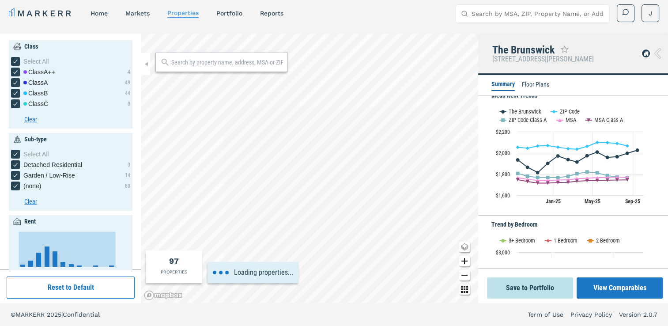
type input "1000"
type input "2200"
type input "1"
type input "1980"
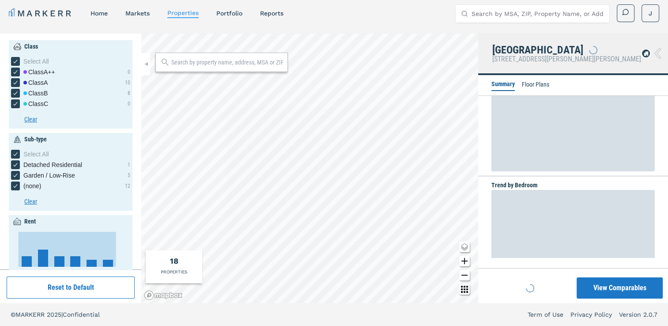
scroll to position [157, 0]
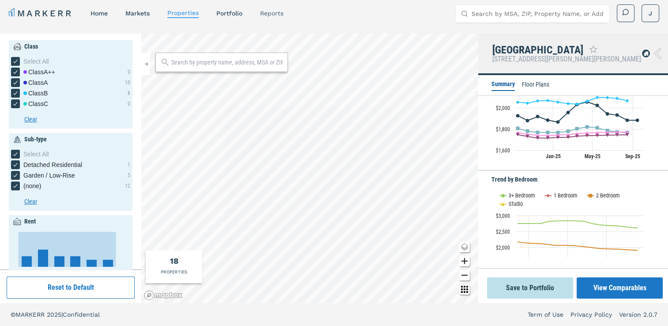
click at [278, 15] on link "reports" at bounding box center [271, 13] width 23 height 7
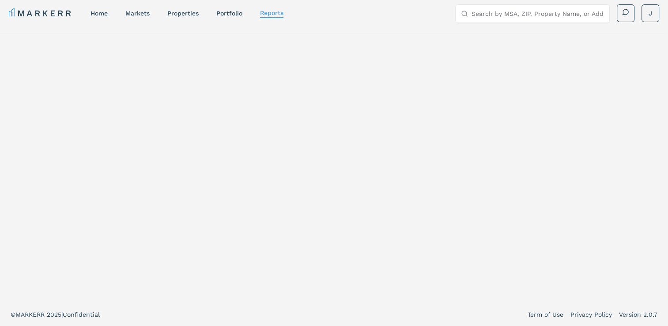
select select "-release_date"
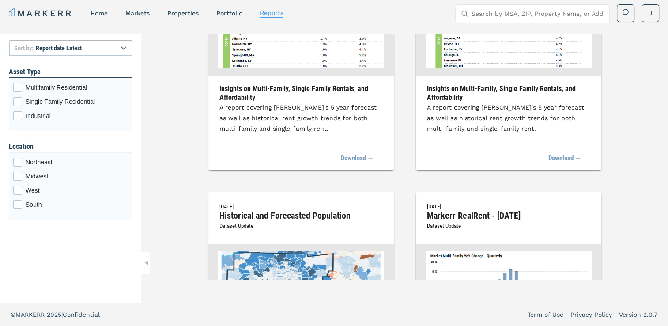
scroll to position [356, 0]
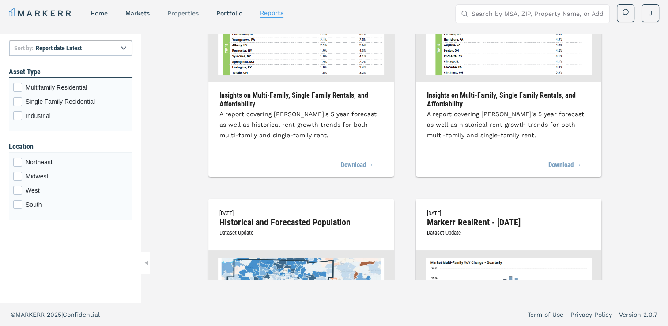
click at [188, 12] on link "properties" at bounding box center [182, 13] width 31 height 7
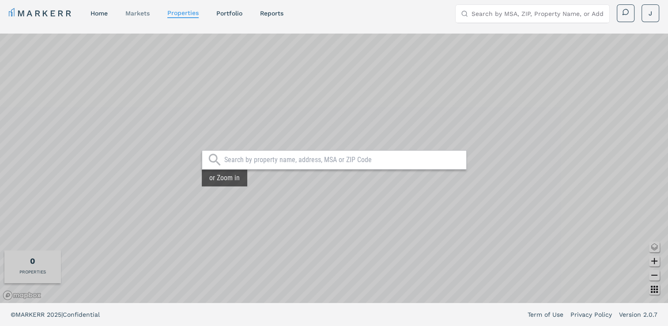
click at [140, 15] on link "markets" at bounding box center [137, 13] width 24 height 7
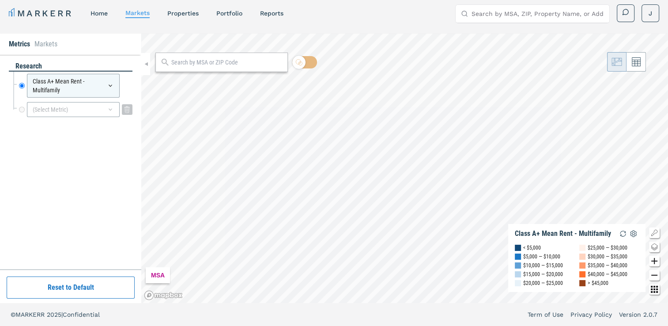
click at [115, 106] on div "(Select Metric)" at bounding box center [73, 109] width 93 height 15
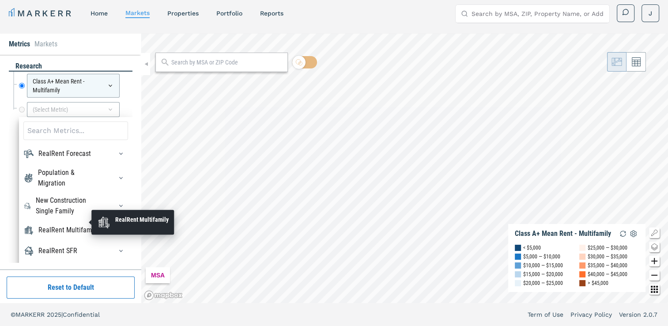
scroll to position [30, 0]
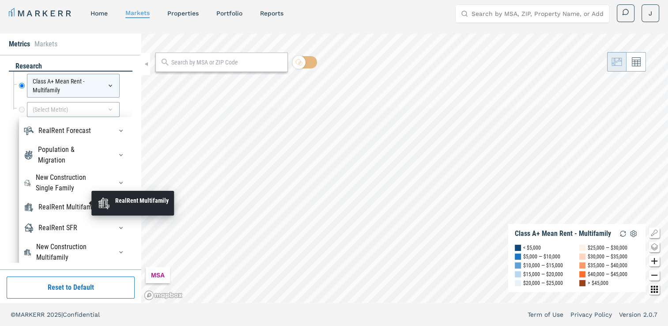
click at [54, 202] on div "RealRent Multifamily" at bounding box center [68, 207] width 60 height 11
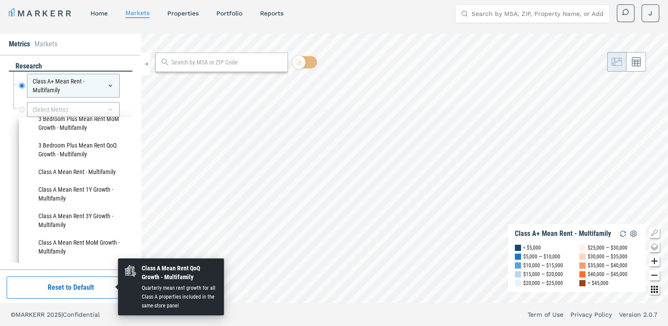
scroll to position [158, 0]
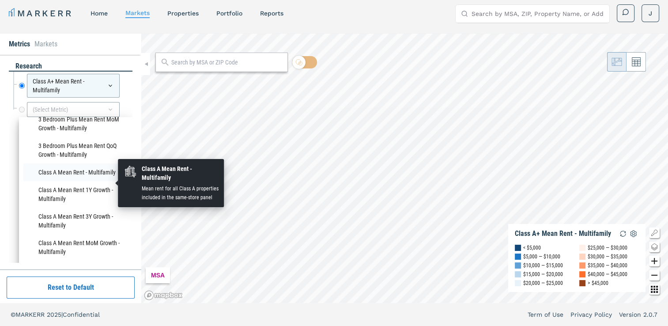
click at [57, 181] on li "Class A Mean Rent - Multifamily" at bounding box center [75, 172] width 105 height 18
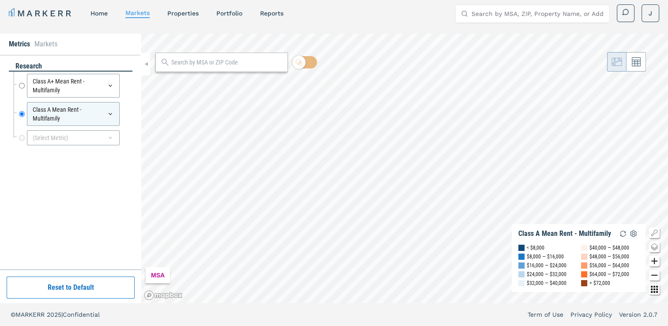
click at [238, 66] on input "text" at bounding box center [227, 62] width 112 height 9
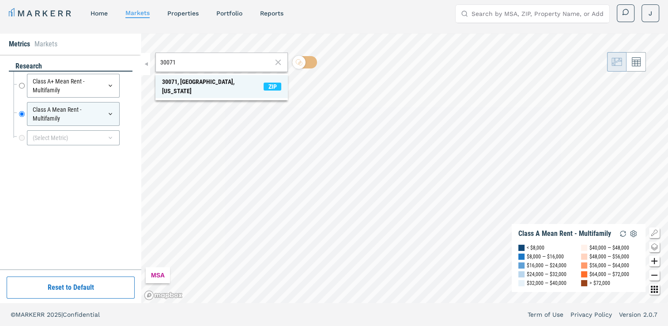
type input "30071"
click at [207, 84] on div "30071, Norcross, Georgia" at bounding box center [212, 86] width 101 height 19
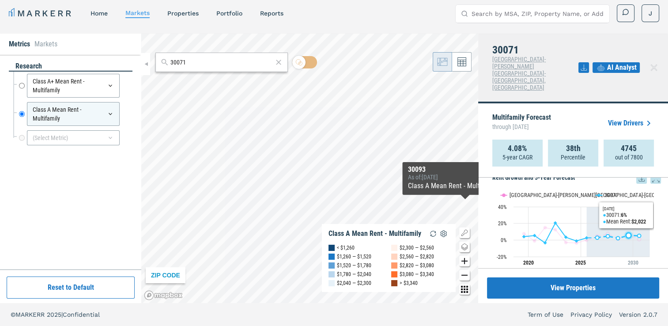
scroll to position [14, 0]
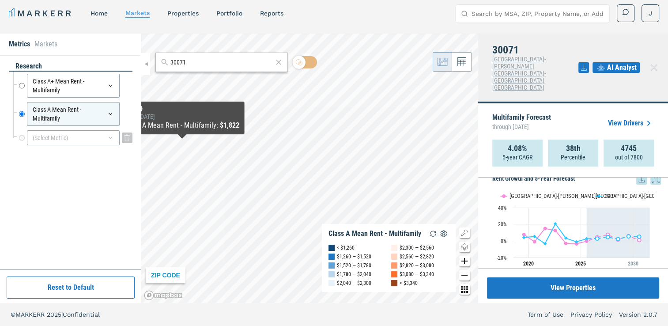
click at [113, 139] on icon at bounding box center [110, 137] width 7 height 7
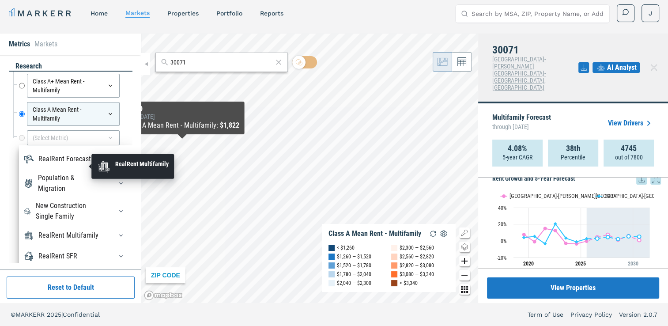
scroll to position [80, 0]
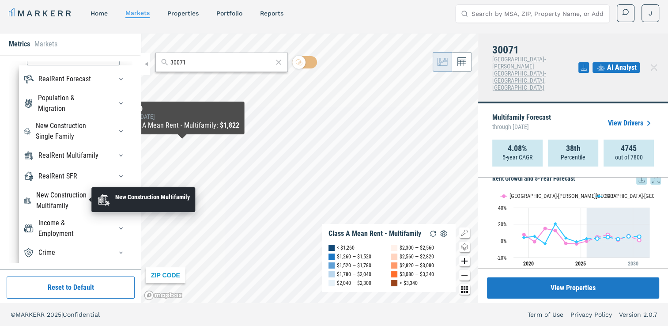
click at [68, 197] on div "New Construction Multifamily" at bounding box center [68, 200] width 65 height 21
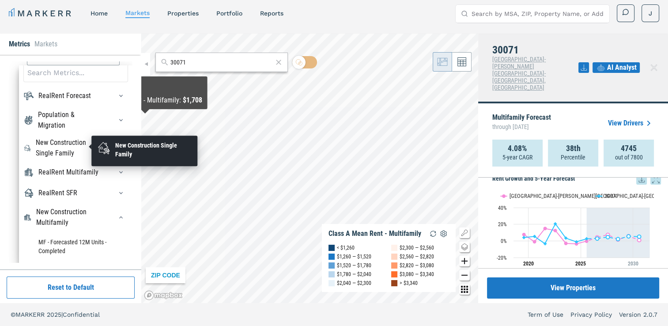
scroll to position [0, 0]
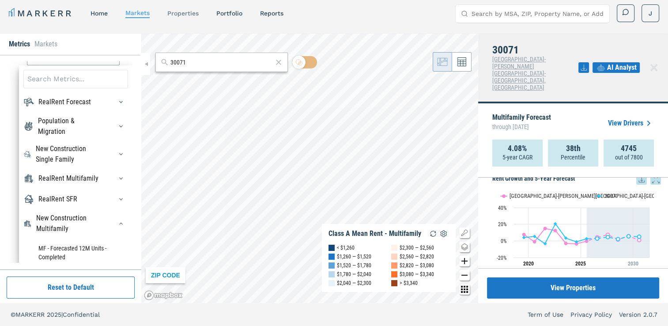
click at [190, 13] on link "properties" at bounding box center [182, 13] width 31 height 7
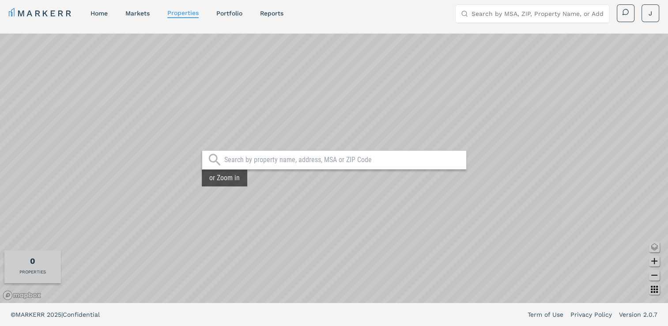
click at [358, 159] on input "text" at bounding box center [342, 159] width 237 height 9
type input "30071"
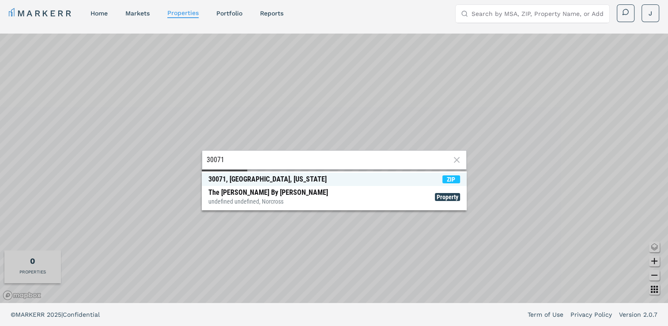
click at [234, 182] on div "30071, Norcross, Georgia" at bounding box center [267, 179] width 118 height 9
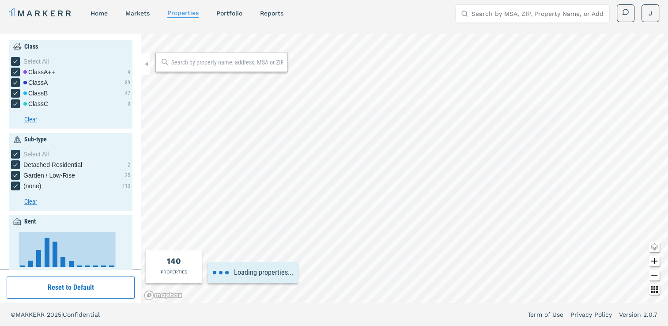
type input "1000"
type input "2200"
type input "0.5"
type input "3.5"
type input "1980"
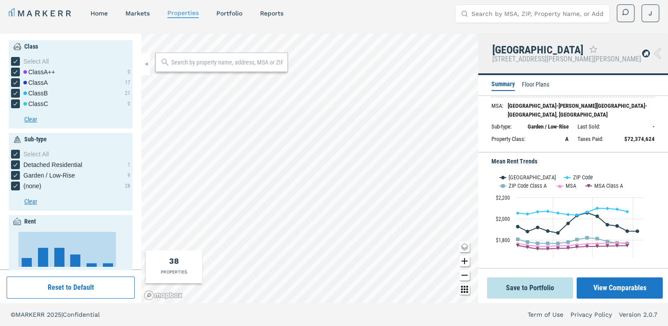
scroll to position [23, 0]
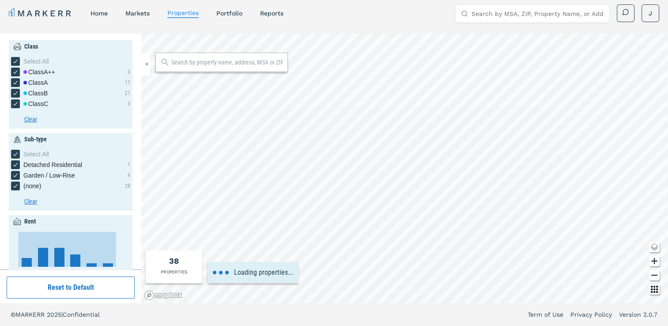
type input "1"
type input "2010"
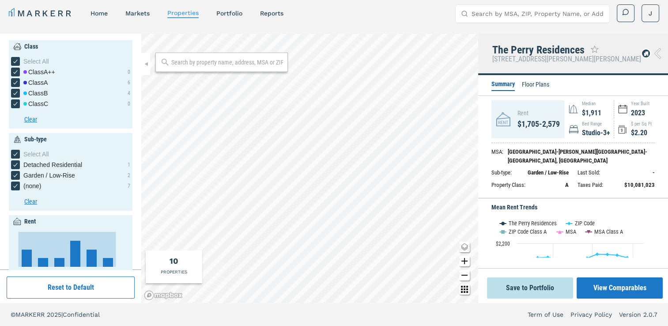
click at [555, 118] on div "Rent" at bounding box center [538, 113] width 42 height 9
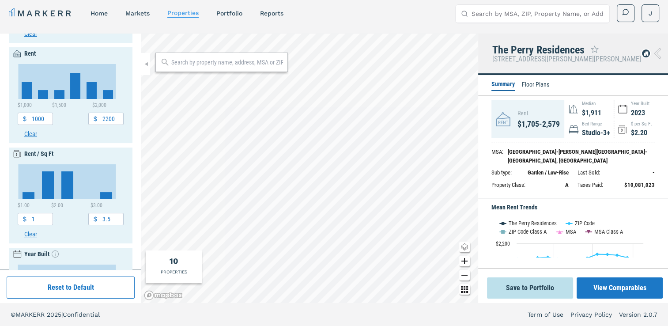
scroll to position [168, 0]
click at [41, 218] on input "1" at bounding box center [39, 219] width 26 height 12
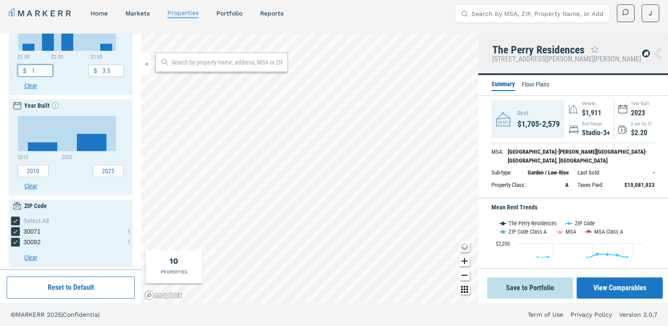
scroll to position [319, 0]
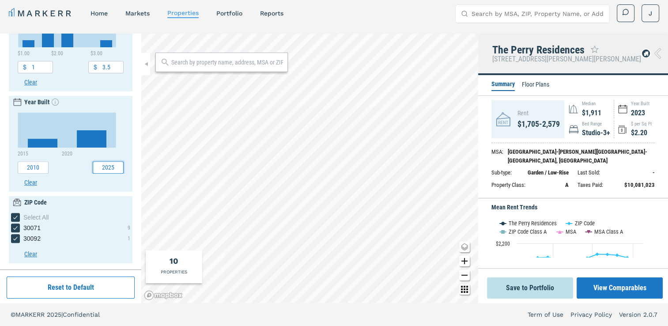
click at [99, 165] on input "2025" at bounding box center [108, 167] width 31 height 12
type input "2023"
click at [15, 237] on icon "30092 checkbox input" at bounding box center [15, 238] width 7 height 7
click at [15, 237] on input "30092" at bounding box center [14, 237] width 6 height 6
checkbox input "false"
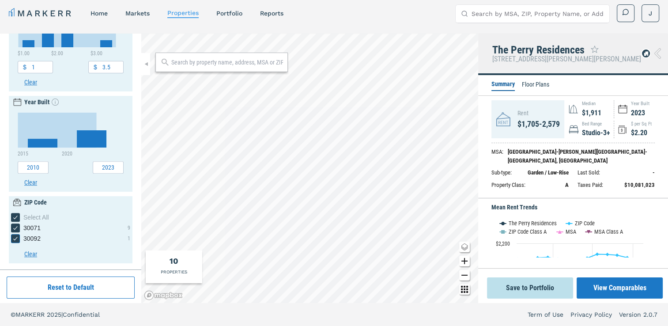
checkbox input "false"
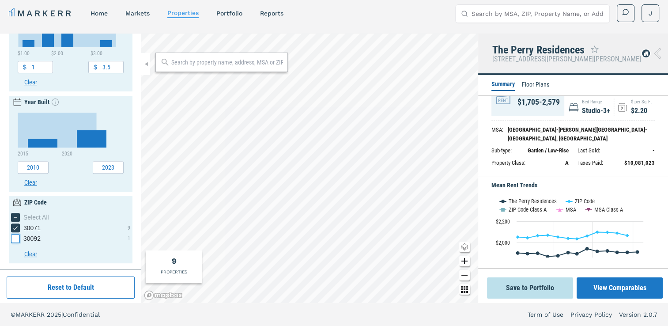
scroll to position [0, 0]
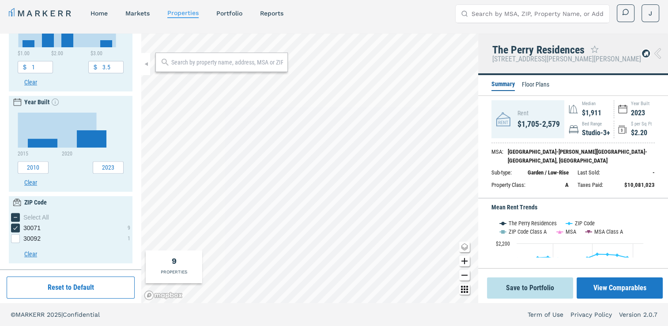
click at [658, 54] on icon at bounding box center [657, 53] width 7 height 11
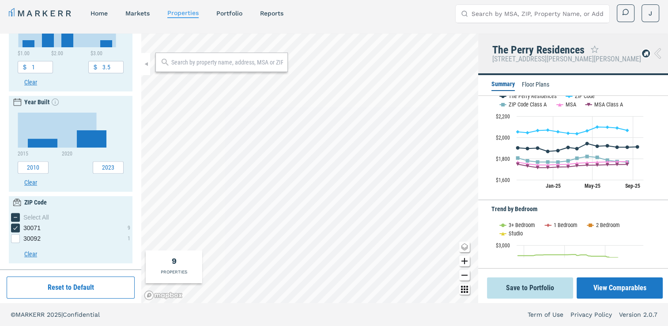
scroll to position [127, 0]
click at [515, 237] on text "Studio" at bounding box center [515, 233] width 14 height 7
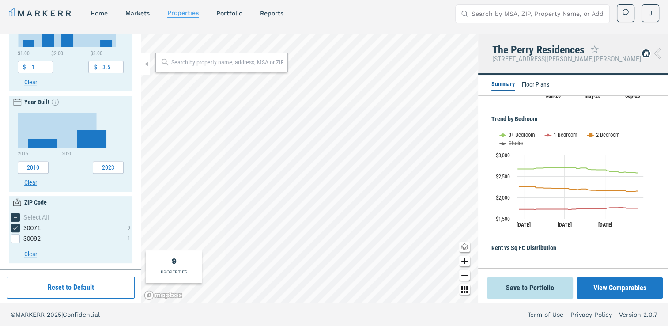
scroll to position [215, 0]
click at [514, 148] on text "Studio" at bounding box center [515, 145] width 14 height 7
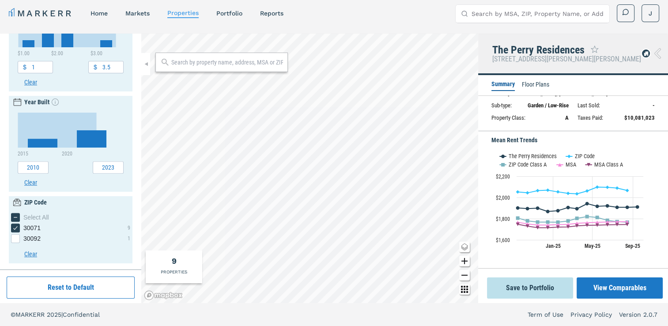
scroll to position [58, 0]
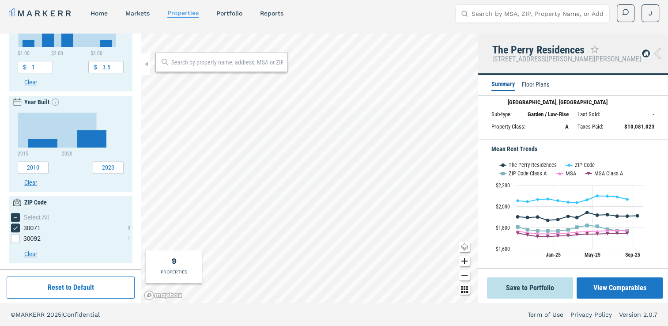
click at [531, 88] on li "Floor Plans" at bounding box center [535, 85] width 27 height 11
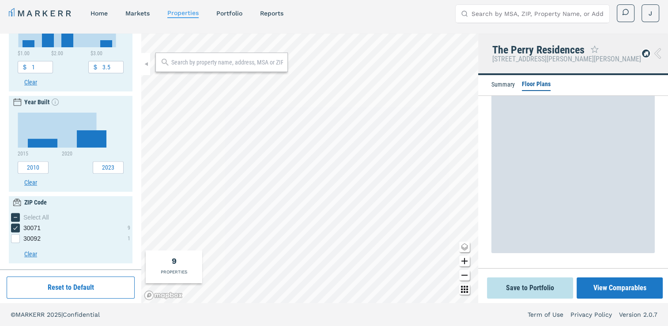
scroll to position [23, 0]
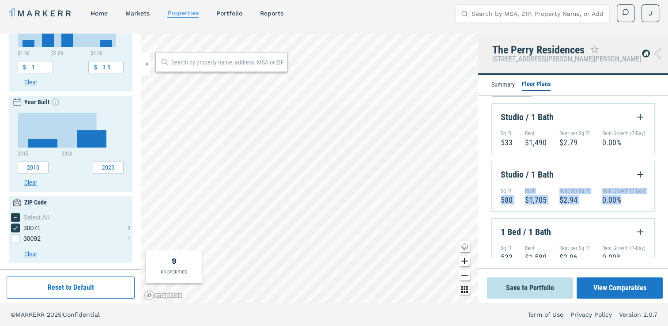
drag, startPoint x: 511, startPoint y: 189, endPoint x: 628, endPoint y: 197, distance: 116.7
click at [628, 197] on div "Sq Ft 580 Rent $1,705 Rent per Sq Ft $2.94 Rent Growth (7-Day) 0.00%" at bounding box center [572, 196] width 145 height 17
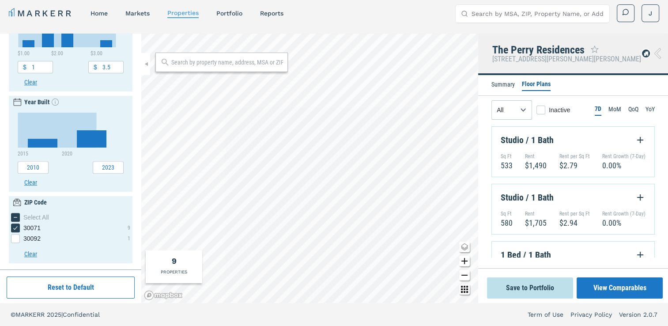
click at [577, 200] on div "Studio / 1 Bath" at bounding box center [572, 197] width 145 height 13
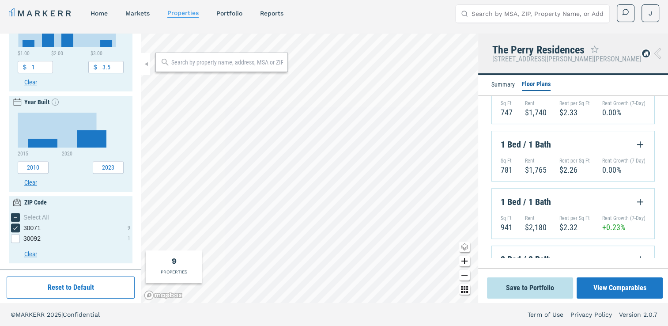
scroll to position [413, 0]
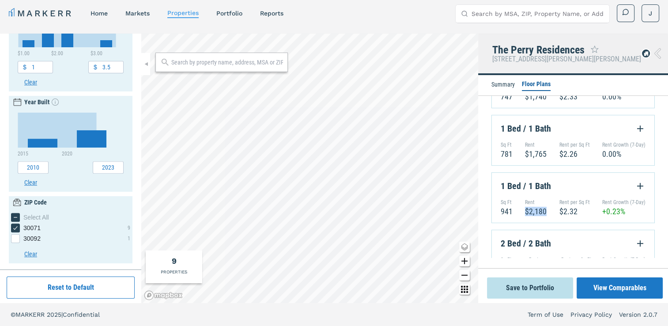
drag, startPoint x: 523, startPoint y: 214, endPoint x: 543, endPoint y: 213, distance: 19.9
click at [543, 213] on div "$2,180" at bounding box center [536, 210] width 22 height 9
click at [634, 190] on icon "Expand Floorplan Button" at bounding box center [639, 185] width 11 height 11
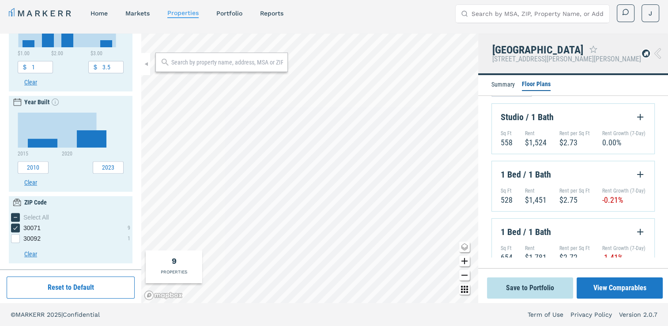
scroll to position [547, 0]
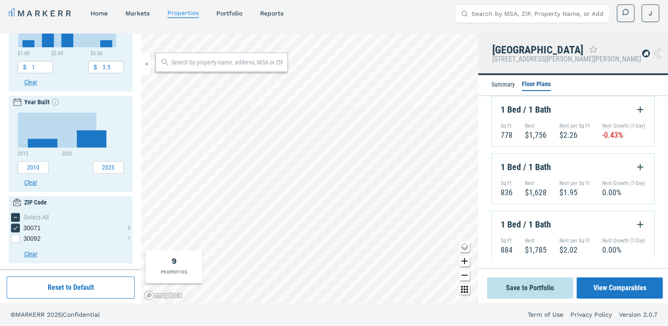
click at [496, 84] on li "Summary" at bounding box center [502, 85] width 23 height 11
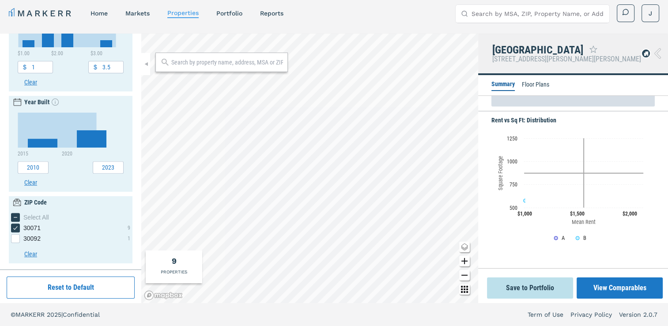
scroll to position [19, 0]
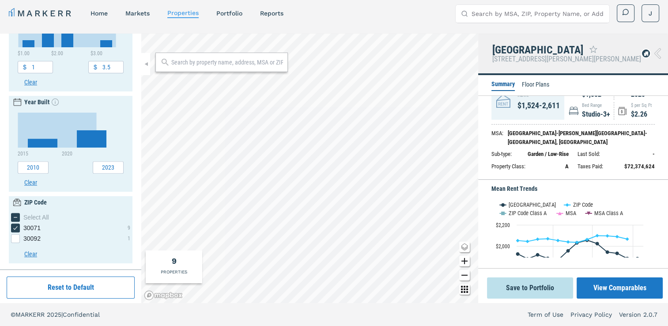
click at [496, 84] on li "Summary" at bounding box center [502, 84] width 23 height 11
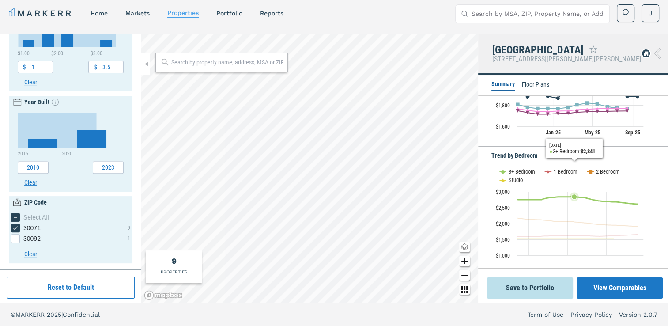
scroll to position [181, 0]
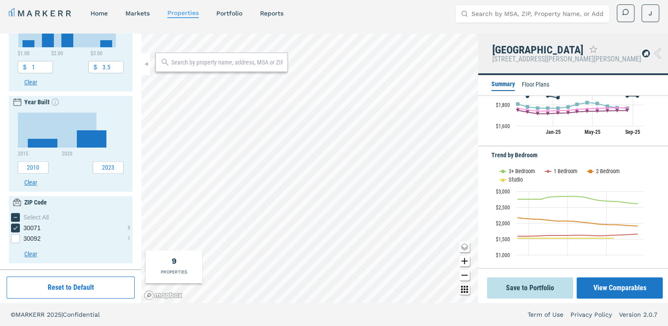
click at [533, 87] on li "Floor Plans" at bounding box center [535, 85] width 27 height 11
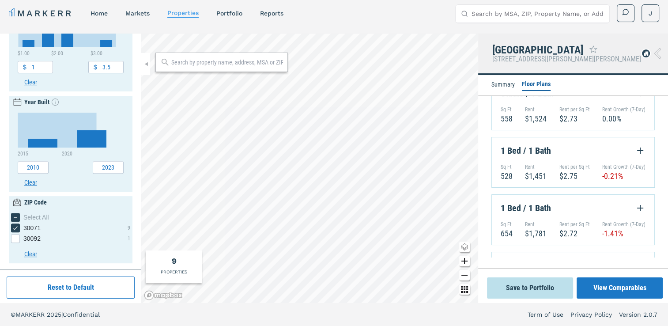
scroll to position [0, 0]
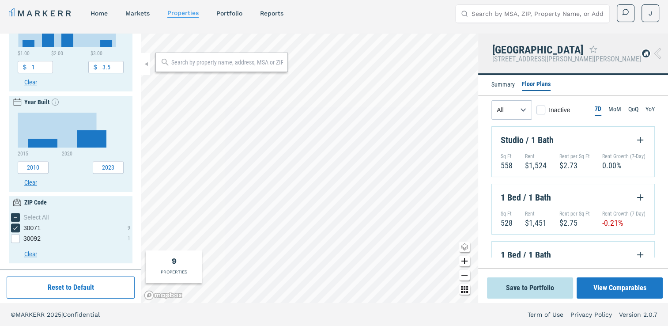
click at [507, 87] on li "Summary" at bounding box center [502, 85] width 23 height 11
